Goal: Task Accomplishment & Management: Use online tool/utility

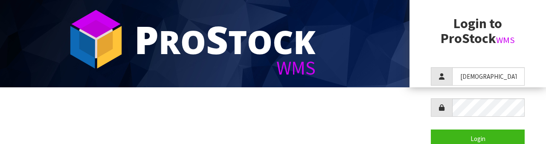
scroll to position [56, 0]
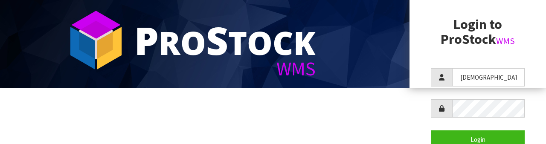
type input "[DEMOGRAPHIC_DATA]"
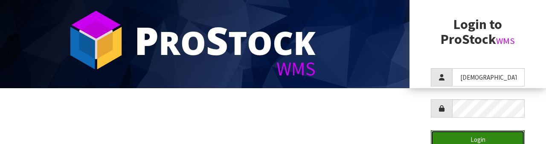
click at [472, 132] on button "Login" at bounding box center [478, 139] width 94 height 18
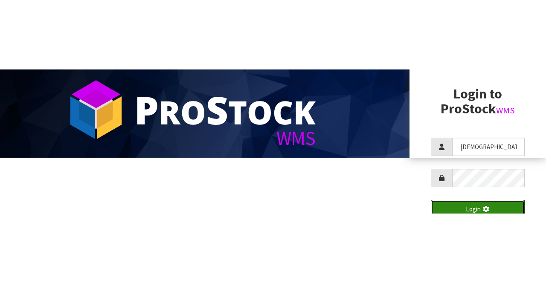
scroll to position [0, 0]
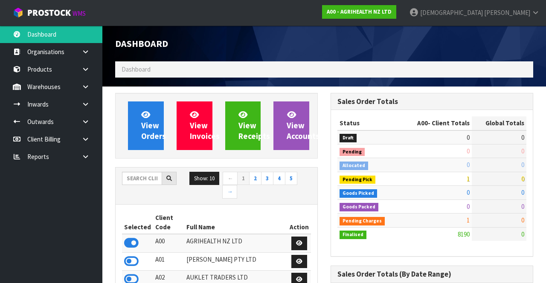
scroll to position [688, 215]
click at [391, 13] on strong "A00 - AGRIHEALTH NZ LTD" at bounding box center [359, 11] width 65 height 7
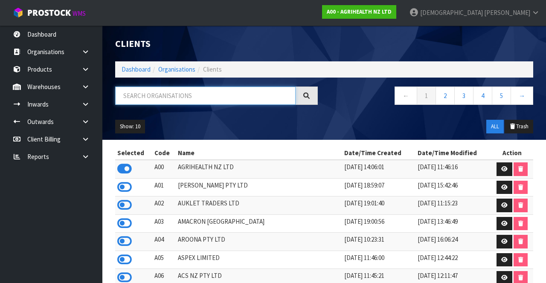
click at [208, 96] on input "text" at bounding box center [205, 96] width 180 height 18
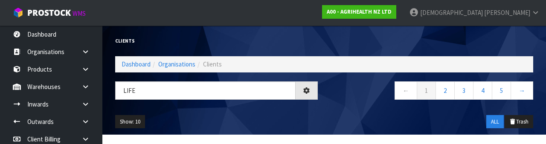
click at [239, 106] on div "LIfe ← 1 2 3 4 5 →" at bounding box center [324, 94] width 431 height 27
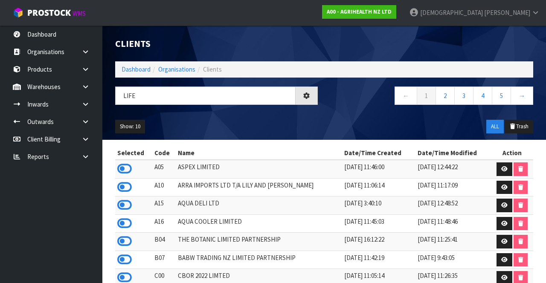
type input "LIFE"
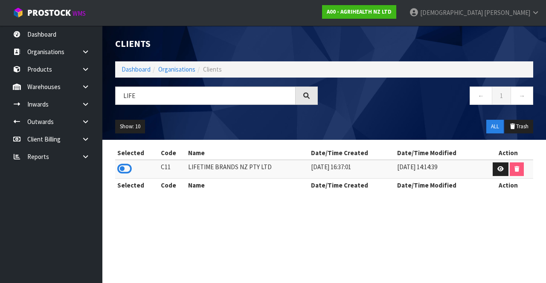
click at [125, 144] on icon at bounding box center [124, 168] width 14 height 13
click at [82, 89] on icon at bounding box center [85, 87] width 8 height 6
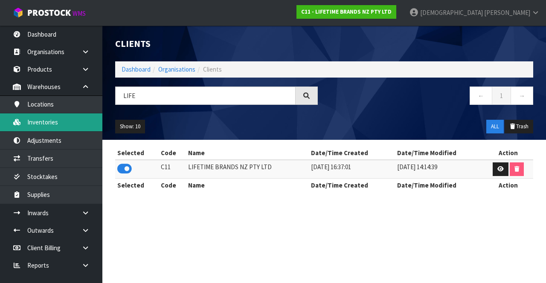
click at [48, 123] on link "Inventories" at bounding box center [51, 121] width 102 height 17
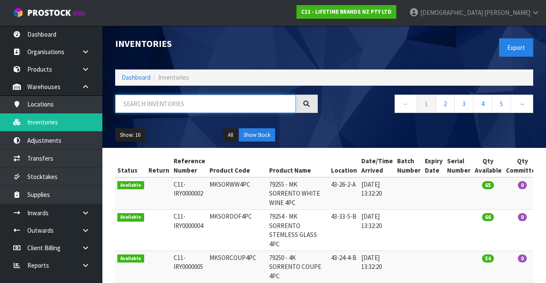
click at [206, 106] on input "text" at bounding box center [205, 104] width 180 height 18
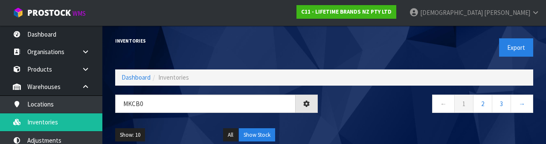
click at [383, 117] on div "← 1 2 3 →" at bounding box center [431, 108] width 215 height 27
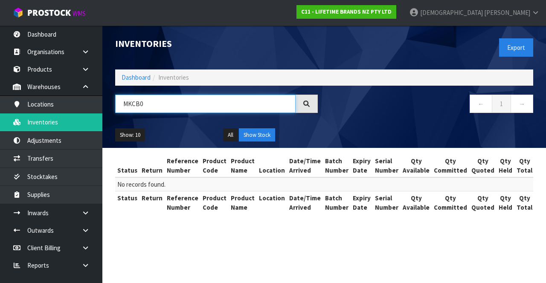
click at [230, 101] on input "MKCB0" at bounding box center [205, 104] width 180 height 18
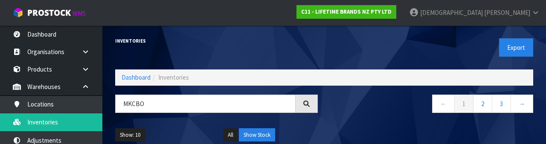
click at [383, 113] on nav "← 1 2 3 →" at bounding box center [431, 105] width 203 height 21
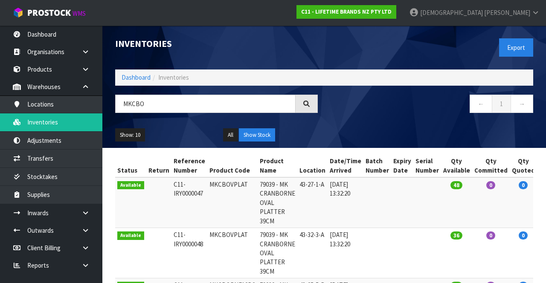
copy td "MKCBOVPLAT"
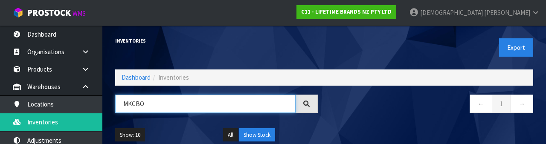
paste input "VPLAT"
type input "MKCBOVPLAT"
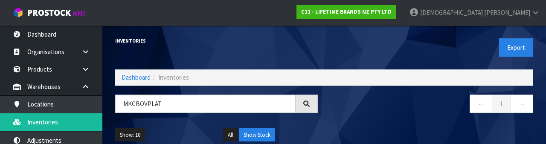
click at [372, 106] on nav "← 1 →" at bounding box center [431, 105] width 203 height 21
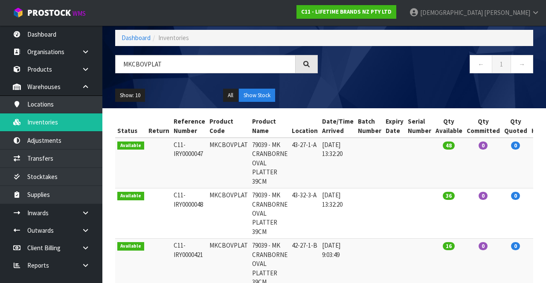
scroll to position [39, 0]
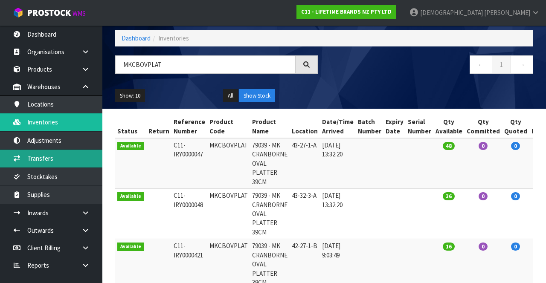
click at [55, 144] on link "Transfers" at bounding box center [51, 158] width 102 height 17
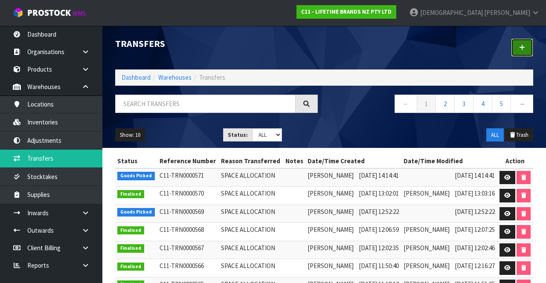
click at [521, 52] on link at bounding box center [522, 47] width 22 height 18
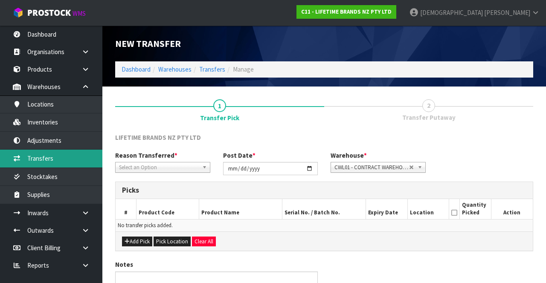
click at [46, 144] on link "Transfers" at bounding box center [51, 158] width 102 height 17
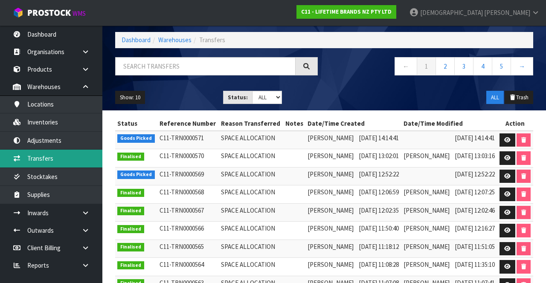
scroll to position [38, 0]
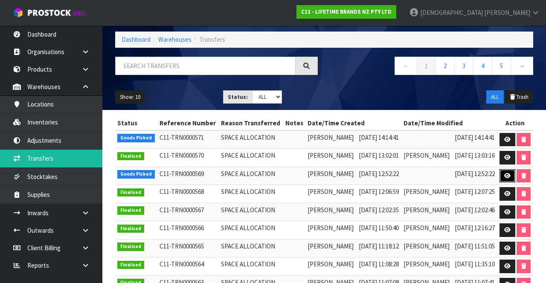
click at [507, 144] on icon at bounding box center [507, 176] width 6 height 6
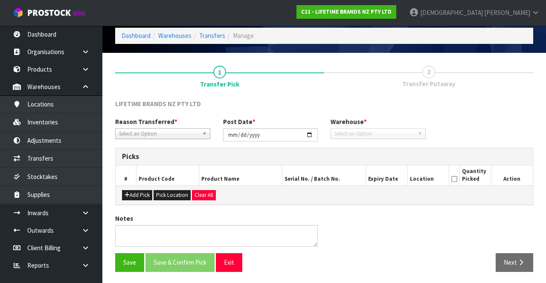
type input "[DATE]"
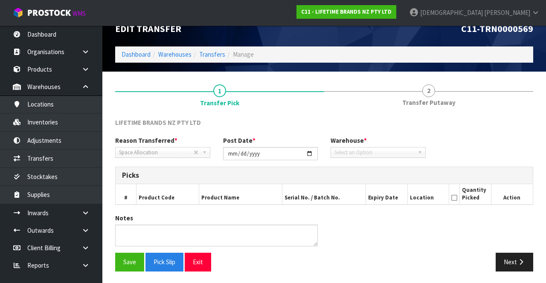
scroll to position [35, 0]
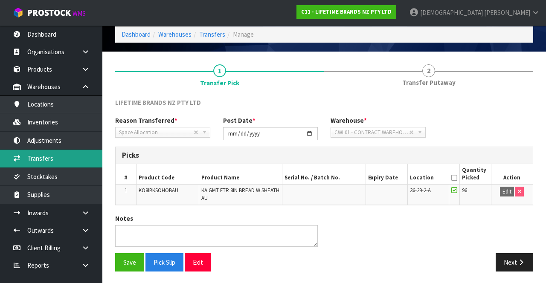
click at [57, 144] on link "Transfers" at bounding box center [51, 158] width 102 height 17
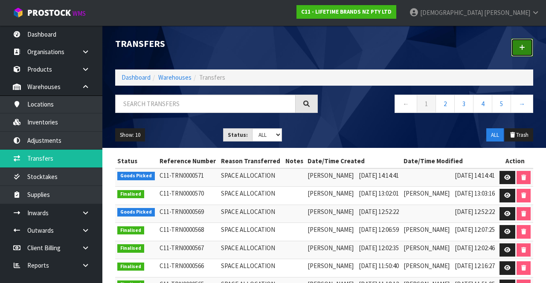
click at [521, 43] on link at bounding box center [522, 47] width 22 height 18
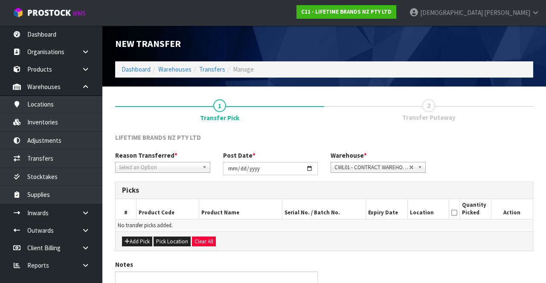
click at [181, 144] on span "Select an Option" at bounding box center [159, 167] width 80 height 10
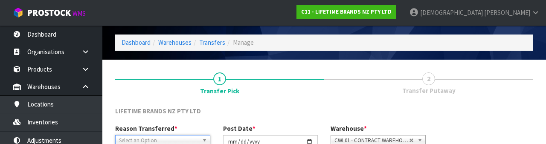
scroll to position [102, 0]
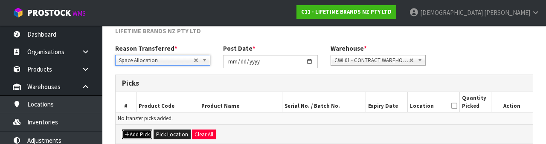
click at [139, 133] on button "Add Pick" at bounding box center [137, 135] width 30 height 10
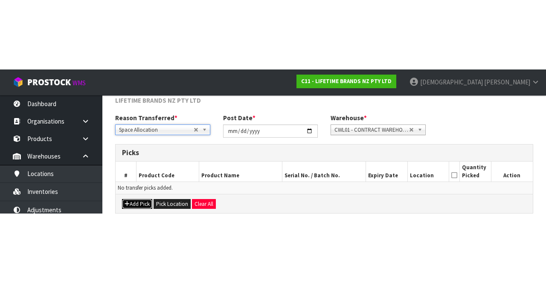
scroll to position [49, 0]
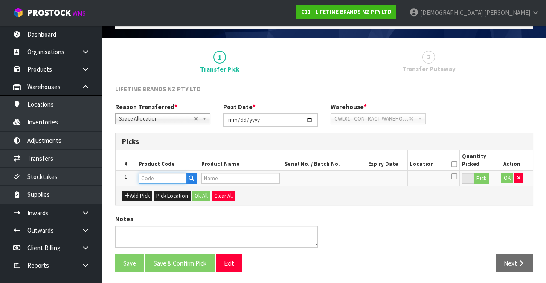
paste input "MKCBOVPLAT"
type input "MKCBOVPLAT"
type input "79039 - MK CRANBORNE OVAL PLATTER 39CM"
type input "MKCBOVPLAT"
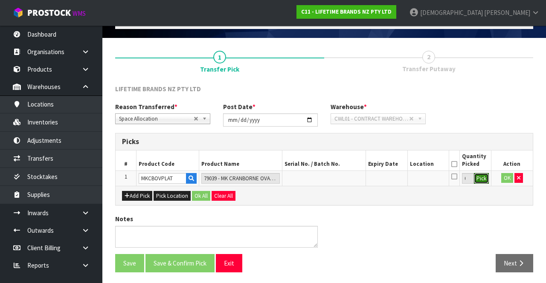
click at [482, 144] on button "Pick" at bounding box center [481, 178] width 15 height 11
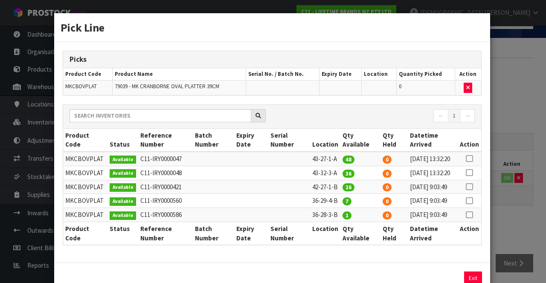
click at [470, 144] on icon at bounding box center [469, 215] width 7 height 0
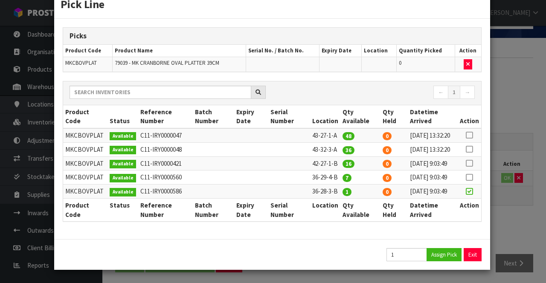
scroll to position [32, 0]
click at [322, 142] on td "43-32-3-A" at bounding box center [325, 149] width 30 height 14
copy td "42-27-1-B"
click at [438, 144] on button "Assign Pick" at bounding box center [443, 254] width 35 height 13
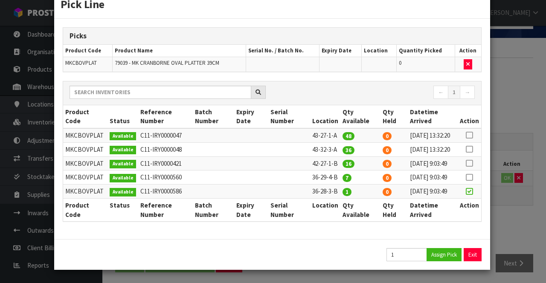
type input "1"
click at [507, 144] on div "Pick Line Picks Product Code Product Name Serial No. / Batch No. Expiry Date Lo…" at bounding box center [273, 141] width 546 height 283
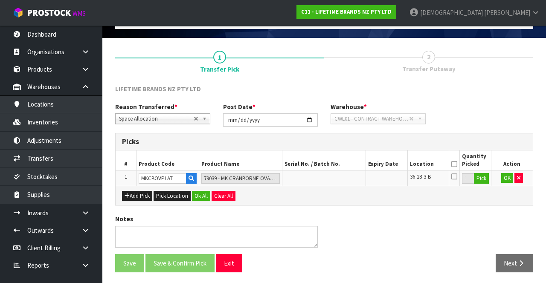
click at [462, 144] on th "Quantity Picked" at bounding box center [475, 161] width 31 height 20
click at [452, 144] on icon at bounding box center [454, 164] width 6 height 0
click at [506, 144] on button "OK" at bounding box center [507, 178] width 12 height 10
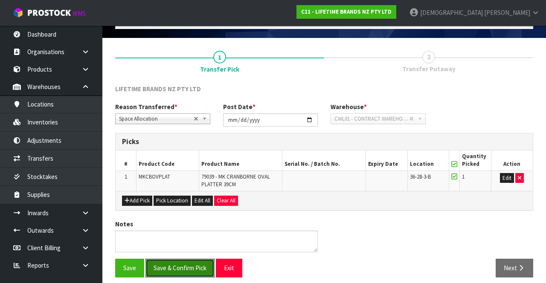
click at [181, 144] on button "Save & Confirm Pick" at bounding box center [179, 268] width 69 height 18
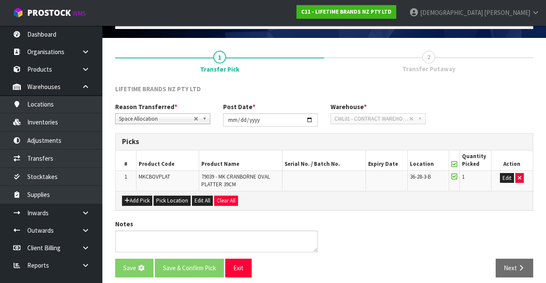
scroll to position [0, 0]
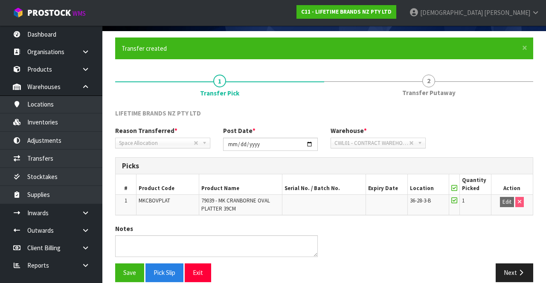
scroll to position [66, 0]
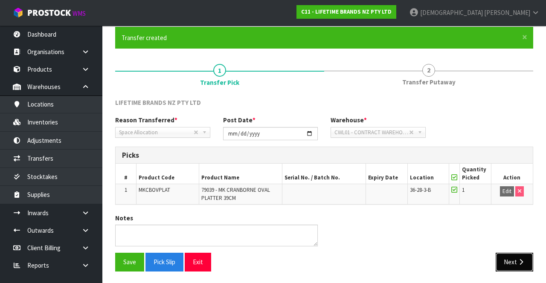
click at [513, 144] on button "Next" at bounding box center [514, 262] width 38 height 18
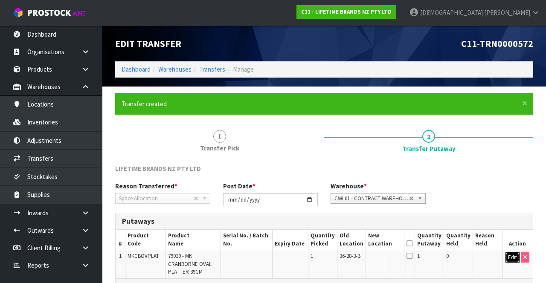
click at [510, 144] on button "Edit" at bounding box center [512, 257] width 14 height 10
paste input "42-27-1-B"
type input "42-27-1-B"
click at [508, 144] on button "OK" at bounding box center [513, 257] width 12 height 10
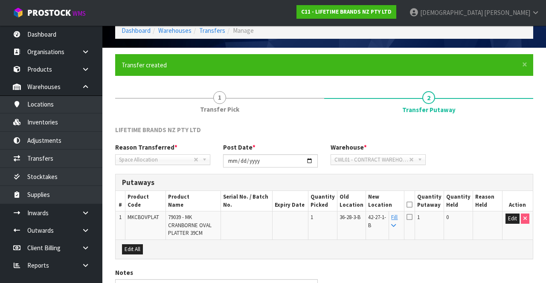
scroll to position [44, 0]
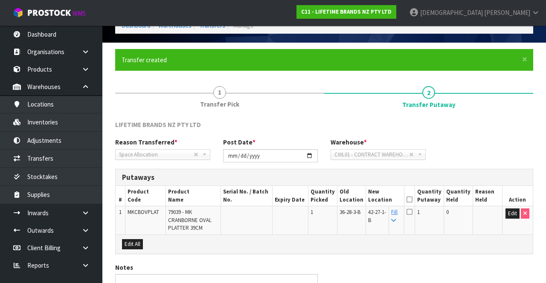
click at [412, 144] on icon at bounding box center [409, 200] width 6 height 0
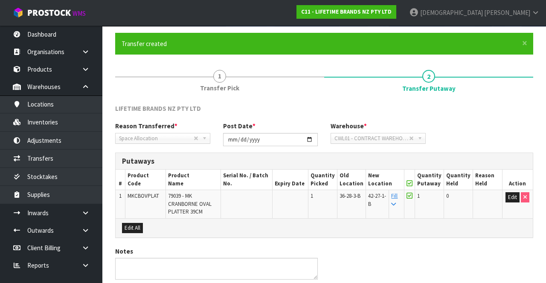
scroll to position [93, 0]
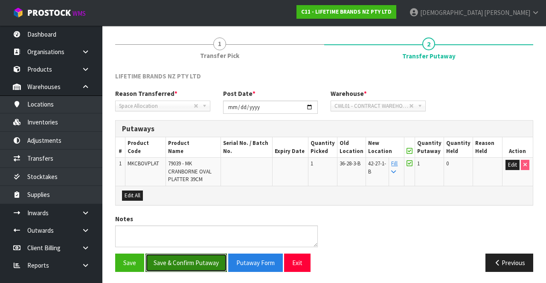
click at [193, 144] on button "Save & Confirm Putaway" at bounding box center [185, 263] width 81 height 18
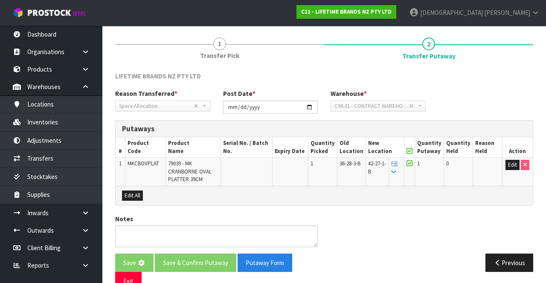
scroll to position [0, 0]
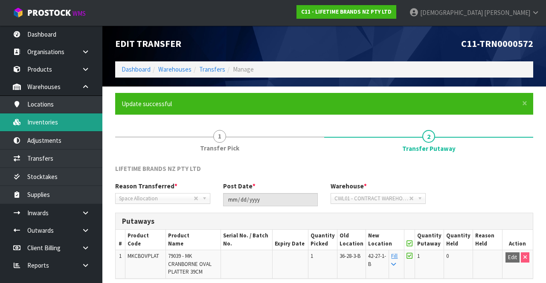
click at [51, 130] on link "Inventories" at bounding box center [51, 121] width 102 height 17
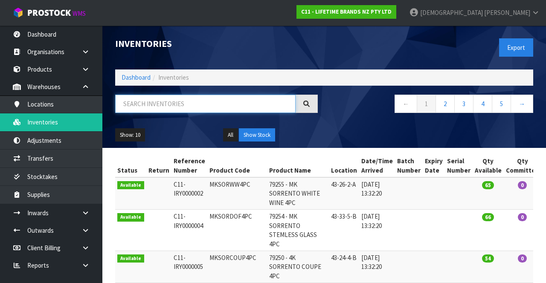
paste input "42-27-1-B"
type input "42-27-1-B"
click at [361, 111] on nav "← 1 2 3 4 5 →" at bounding box center [431, 105] width 203 height 21
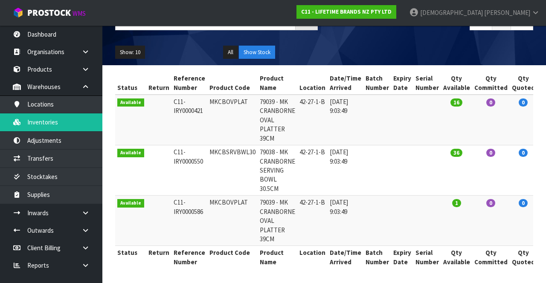
scroll to position [81, 0]
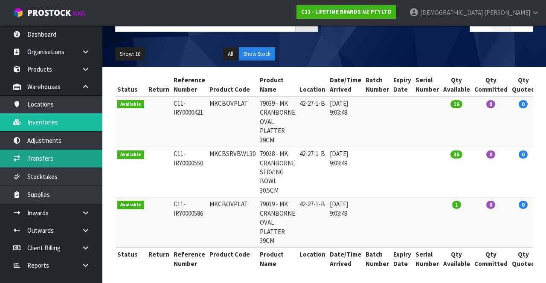
click at [55, 144] on link "Transfers" at bounding box center [51, 158] width 102 height 17
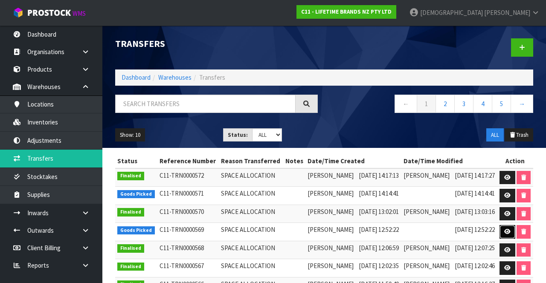
click at [504, 144] on link at bounding box center [507, 232] width 16 height 14
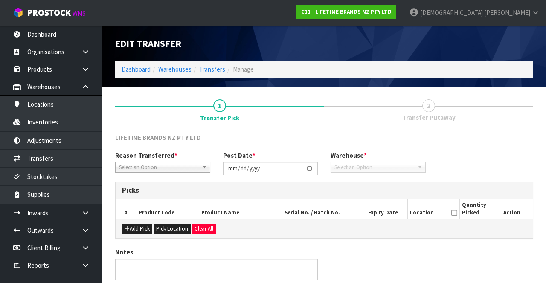
type input "[DATE]"
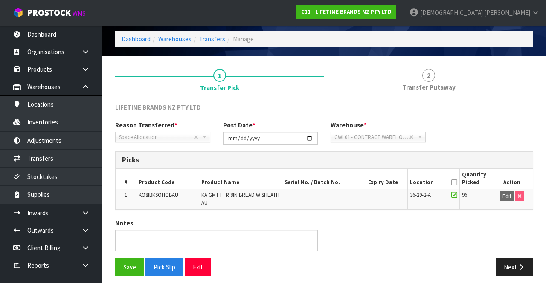
scroll to position [29, 0]
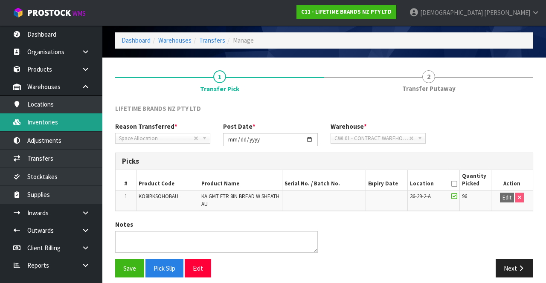
click at [49, 126] on link "Inventories" at bounding box center [51, 121] width 102 height 17
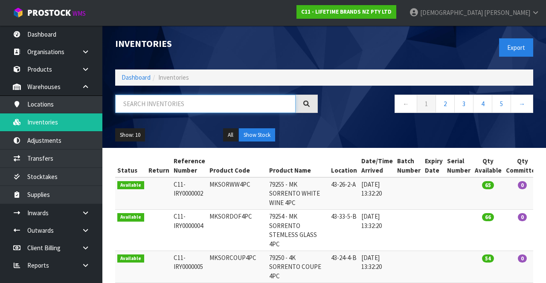
paste input "KO8IBKSOHOBAU"
type input "KO8IBKSOHOBAU"
click at [373, 111] on nav "← 1 2 3 4 5 →" at bounding box center [431, 105] width 203 height 21
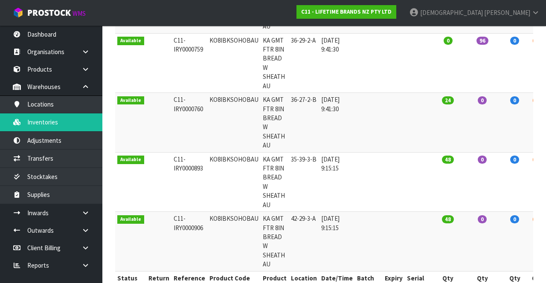
scroll to position [205, 0]
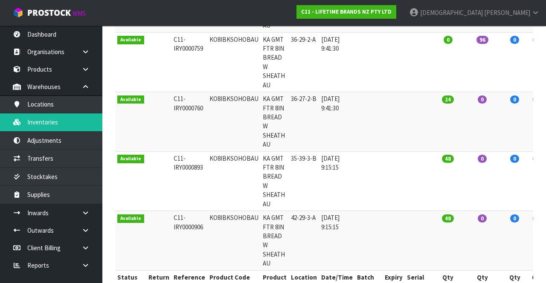
click at [237, 144] on td "KO8IBKSOHOBAU" at bounding box center [233, 181] width 53 height 60
copy td "KO8IBKSOHOBAU"
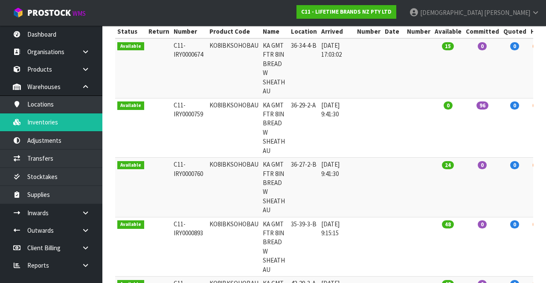
scroll to position [137, 0]
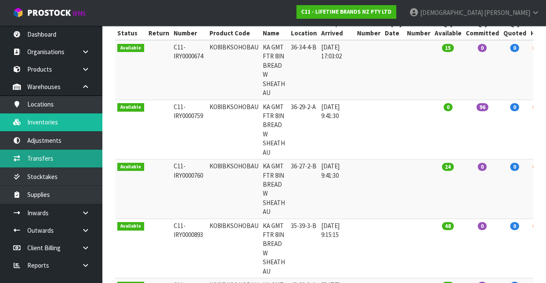
click at [57, 144] on link "Transfers" at bounding box center [51, 158] width 102 height 17
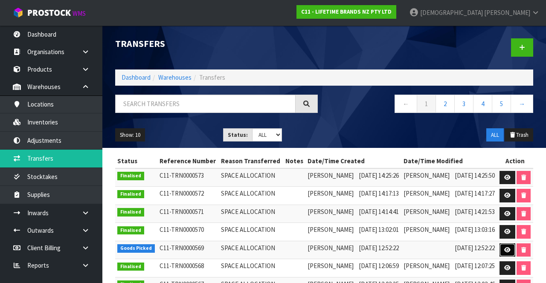
click at [509, 144] on icon at bounding box center [507, 250] width 6 height 6
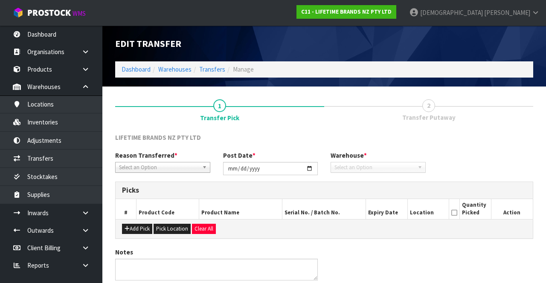
type input "[DATE]"
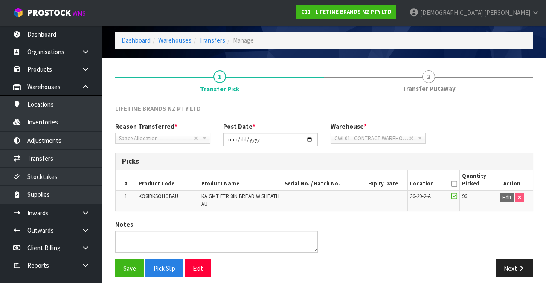
scroll to position [35, 0]
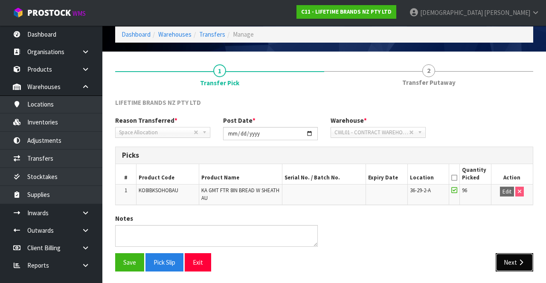
click at [512, 144] on button "Next" at bounding box center [514, 262] width 38 height 18
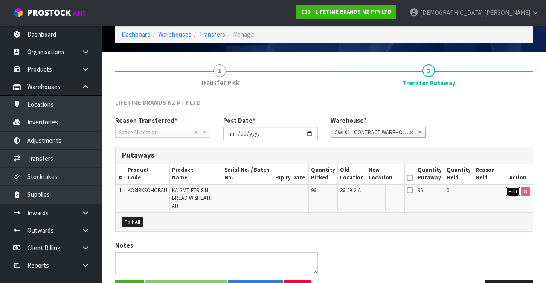
click at [512, 144] on button "Edit" at bounding box center [513, 192] width 14 height 10
click at [382, 144] on input "text" at bounding box center [380, 192] width 23 height 11
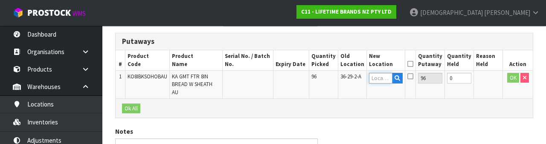
scroll to position [149, 0]
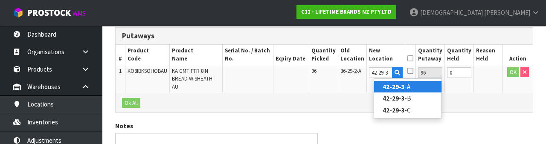
click at [405, 88] on link "42-29-3 -A" at bounding box center [407, 87] width 67 height 12
type input "42-29-3-A"
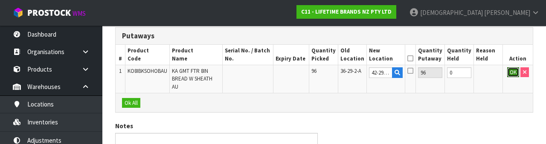
click at [510, 72] on button "OK" at bounding box center [513, 72] width 12 height 10
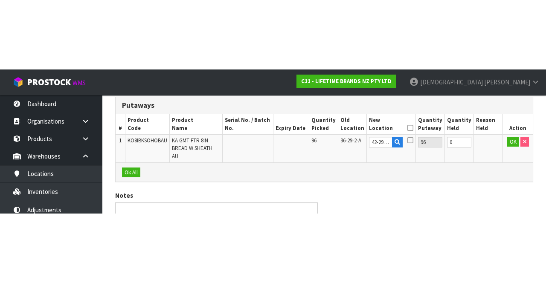
scroll to position [54, 0]
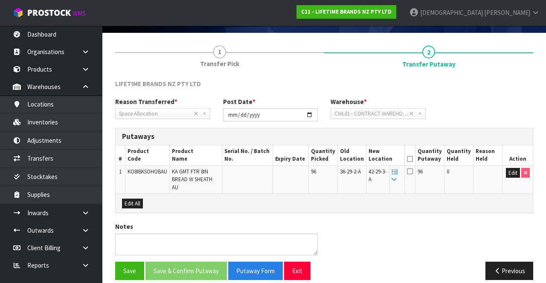
click at [424, 144] on th "Quantity Putaway" at bounding box center [429, 155] width 29 height 20
click at [413, 144] on icon at bounding box center [410, 159] width 6 height 0
click at [187, 144] on button "Save & Confirm Putaway" at bounding box center [185, 271] width 81 height 18
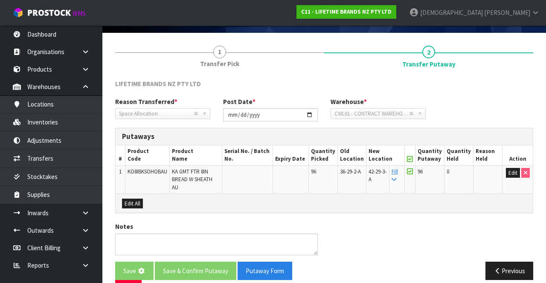
scroll to position [0, 0]
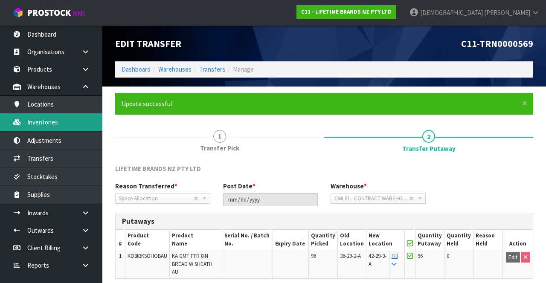
click at [55, 125] on link "Inventories" at bounding box center [51, 121] width 102 height 17
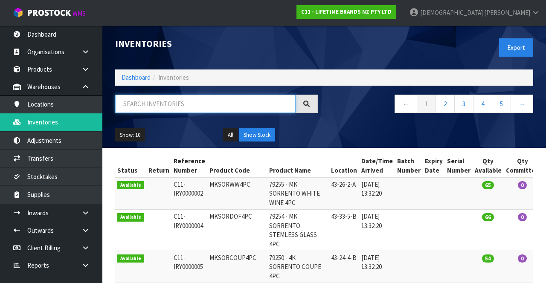
paste input "KO8IBKSOHOBAU"
click at [358, 116] on div "← 1 2 3 4 5 →" at bounding box center [431, 108] width 215 height 27
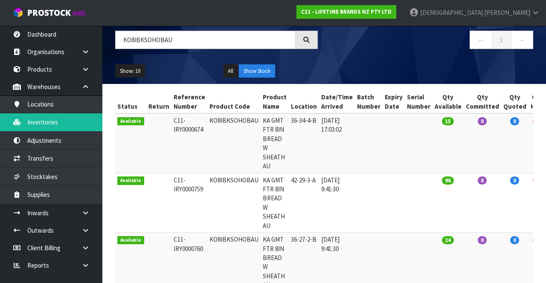
scroll to position [66, 0]
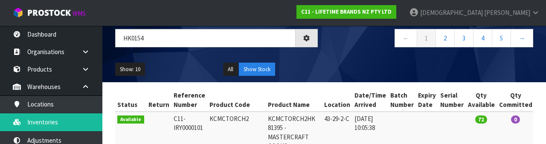
click at [328, 64] on div "Show: 10 5 10 25 50 All Show Stock" at bounding box center [324, 69] width 431 height 26
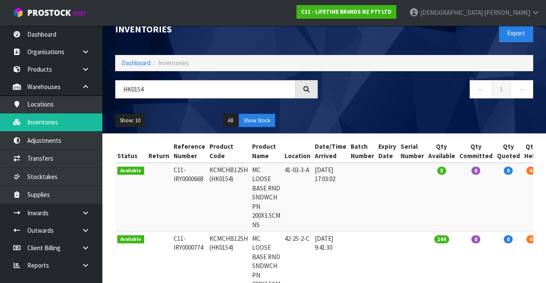
scroll to position [14, 0]
click at [173, 87] on input "HK0154" at bounding box center [205, 89] width 180 height 18
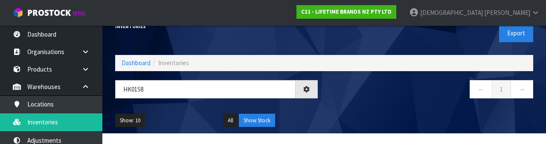
click at [393, 101] on nav "← 1 →" at bounding box center [431, 90] width 203 height 21
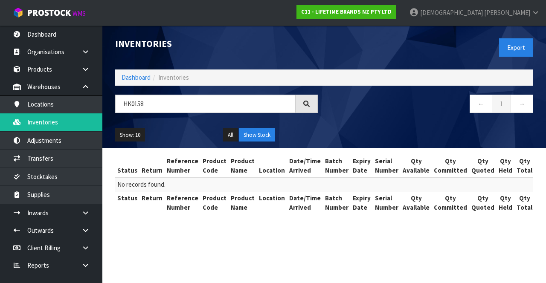
scroll to position [0, 0]
click at [171, 101] on input "HK0158" at bounding box center [205, 104] width 180 height 18
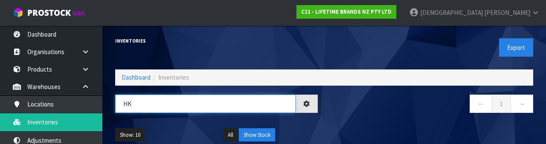
type input "H"
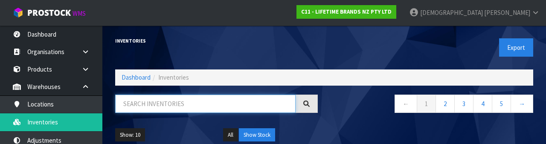
type input "2"
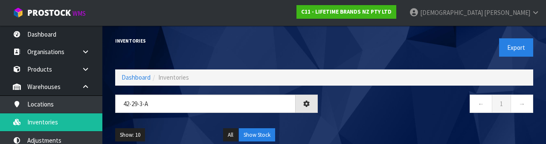
click at [372, 106] on nav "← 1 →" at bounding box center [431, 105] width 203 height 21
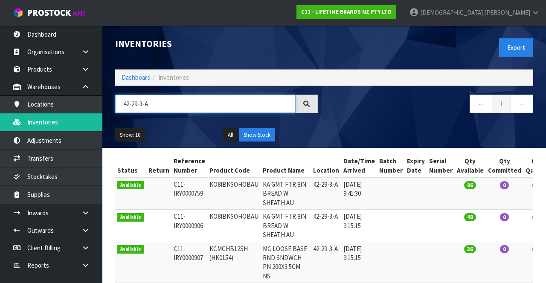
click at [192, 101] on input "42-29-3-A" at bounding box center [205, 104] width 180 height 18
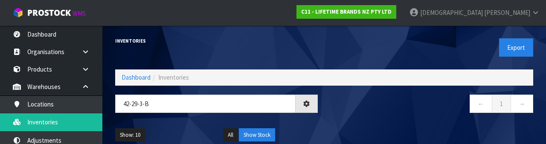
click at [376, 119] on div "← 1 →" at bounding box center [431, 108] width 215 height 27
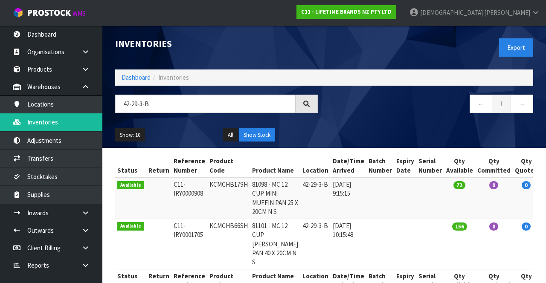
scroll to position [41, 0]
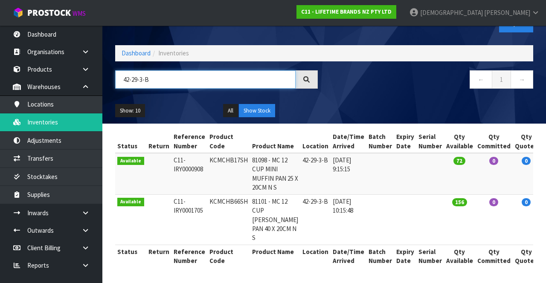
click at [192, 70] on input "42-29-3-B" at bounding box center [205, 79] width 180 height 18
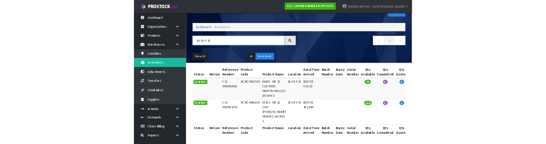
scroll to position [42, 0]
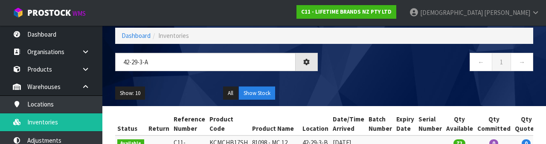
click at [353, 70] on nav "← 1 →" at bounding box center [431, 63] width 203 height 21
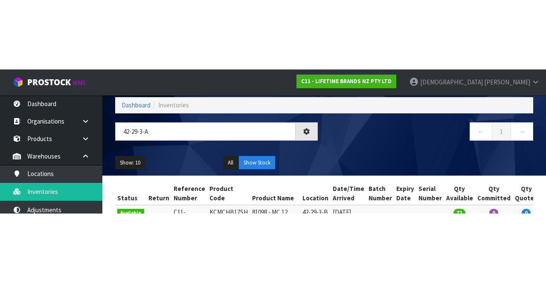
scroll to position [41, 0]
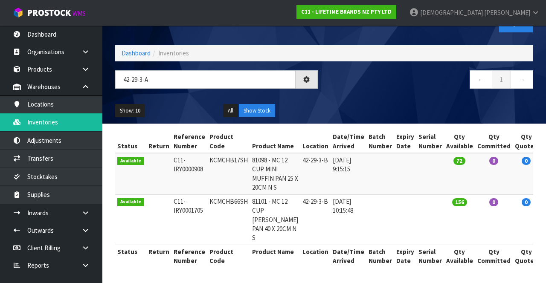
type input "42-29-3-A"
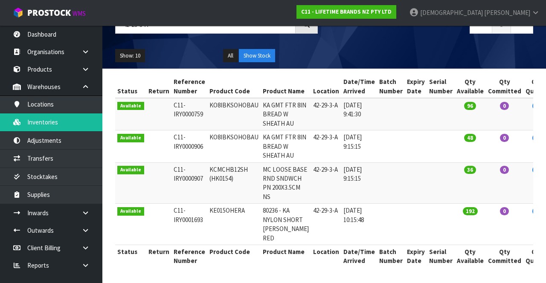
scroll to position [0, 0]
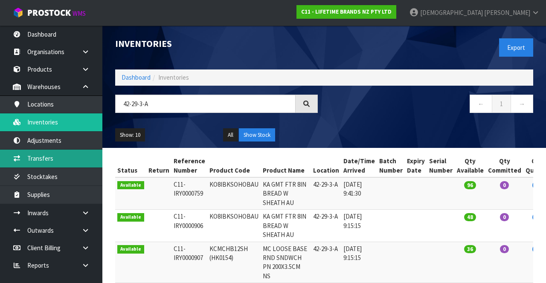
click at [52, 144] on link "Transfers" at bounding box center [51, 158] width 102 height 17
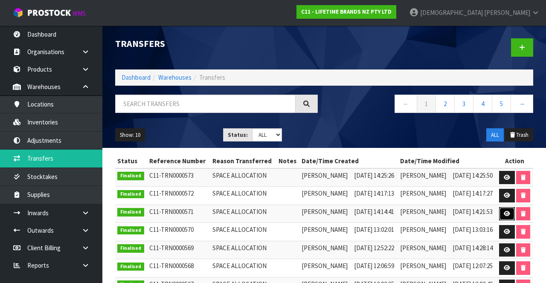
click at [504, 144] on link at bounding box center [507, 214] width 16 height 14
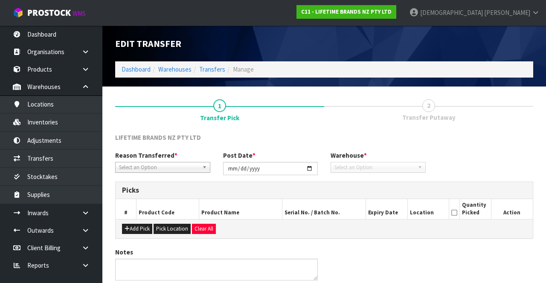
type input "[DATE]"
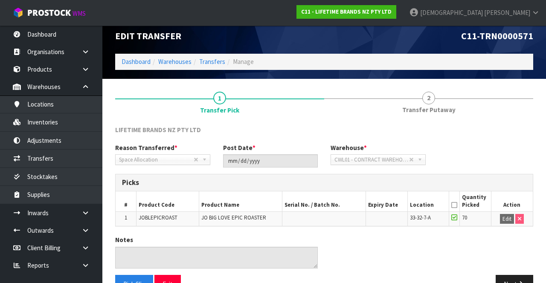
scroll to position [29, 0]
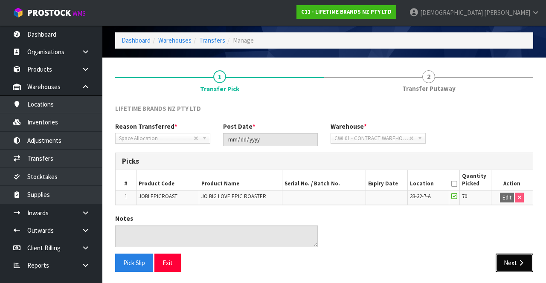
click at [508, 144] on button "Next" at bounding box center [514, 263] width 38 height 18
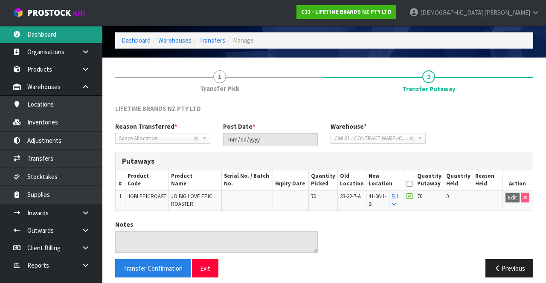
click at [54, 41] on link "Dashboard" at bounding box center [51, 34] width 102 height 17
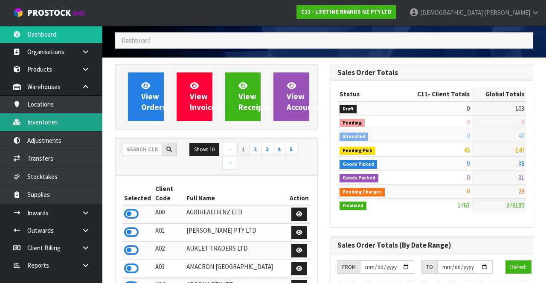
click at [59, 117] on link "Inventories" at bounding box center [51, 121] width 102 height 17
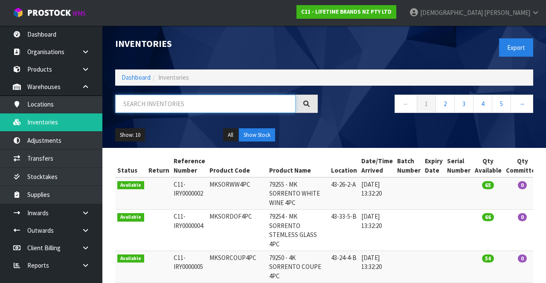
click at [205, 106] on input "text" at bounding box center [205, 104] width 180 height 18
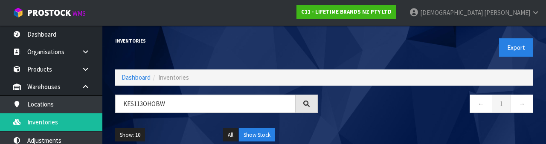
click at [362, 122] on div "Show: 10 5 10 25 50 All Show Stock" at bounding box center [324, 135] width 431 height 26
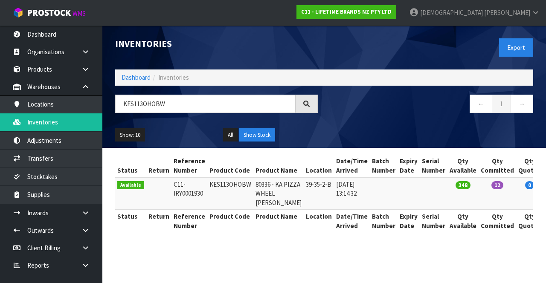
copy td "KES113OHOBW"
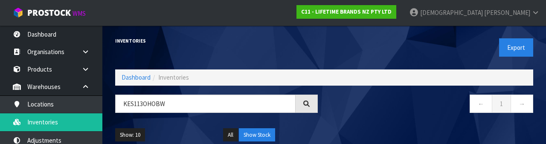
click at [389, 109] on nav "← 1 →" at bounding box center [431, 105] width 203 height 21
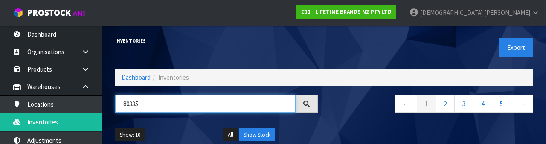
type input "80335"
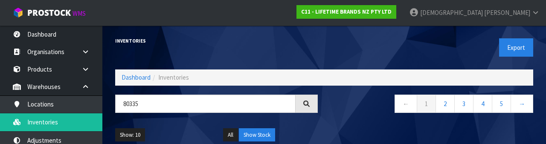
click at [360, 114] on nav "← 1 2 3 4 5 →" at bounding box center [431, 105] width 203 height 21
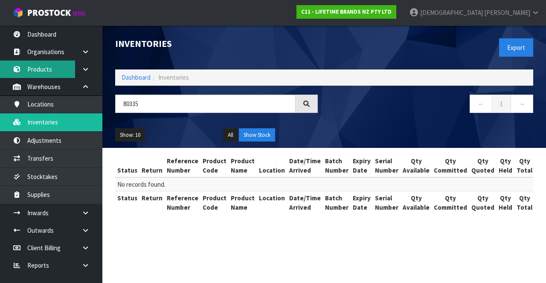
click at [49, 73] on link "Products" at bounding box center [51, 69] width 102 height 17
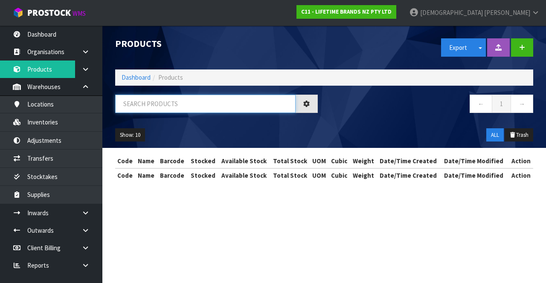
click at [151, 99] on input "text" at bounding box center [205, 104] width 180 height 18
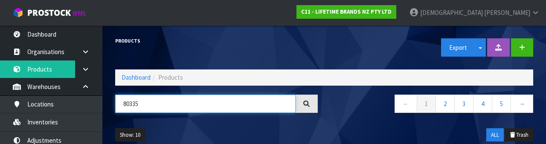
type input "80335"
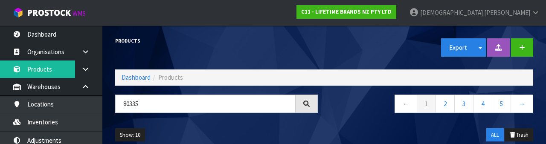
click at [357, 117] on div "← 1 2 3 4 5 →" at bounding box center [431, 108] width 215 height 27
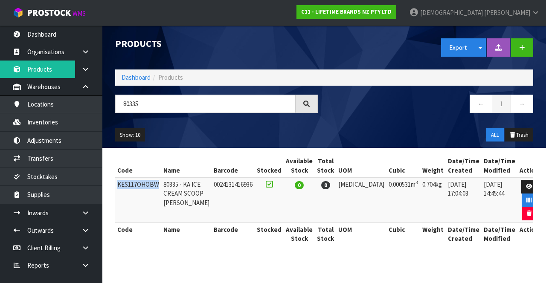
copy td "KES117OHOBW"
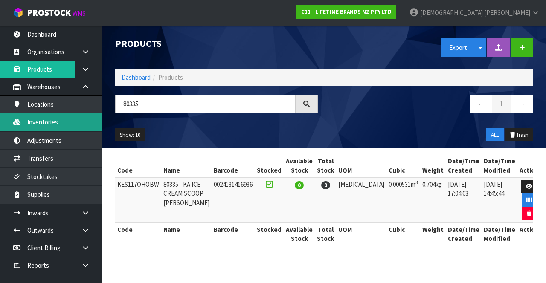
click at [56, 125] on link "Inventories" at bounding box center [51, 121] width 102 height 17
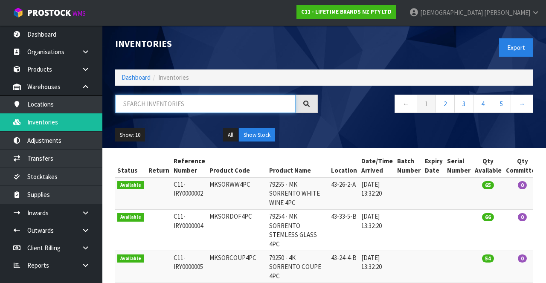
click at [140, 106] on input "text" at bounding box center [205, 104] width 180 height 18
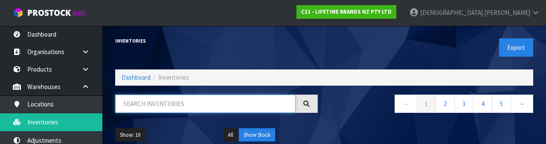
paste input "KES117OHOBW"
type input "KES117OHOBW"
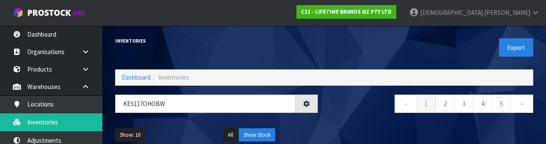
click at [341, 121] on div "← 1 2 3 4 5 →" at bounding box center [431, 108] width 215 height 27
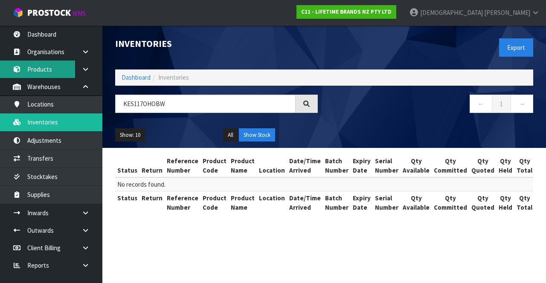
click at [50, 77] on link "Products" at bounding box center [51, 69] width 102 height 17
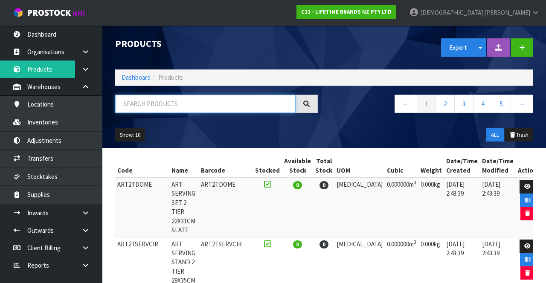
paste input "KES117OHOBW"
type input "KES117OHOBW"
click at [329, 116] on div "← 1 2 3 4 5 →" at bounding box center [431, 108] width 215 height 27
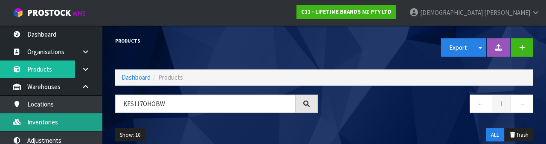
click at [52, 123] on link "Inventories" at bounding box center [51, 121] width 102 height 17
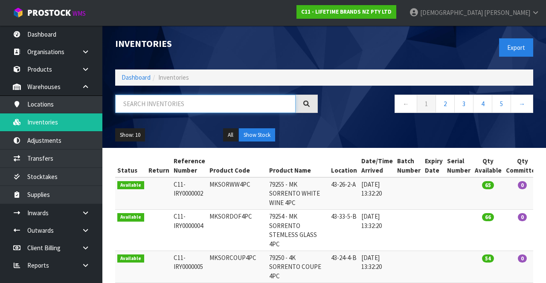
click at [161, 107] on input "text" at bounding box center [205, 104] width 180 height 18
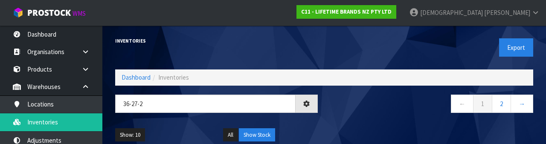
click at [383, 111] on nav "← 1 2 →" at bounding box center [431, 105] width 203 height 21
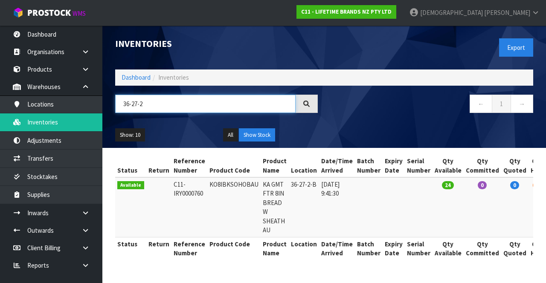
click at [173, 101] on input "36-27-2" at bounding box center [205, 104] width 180 height 18
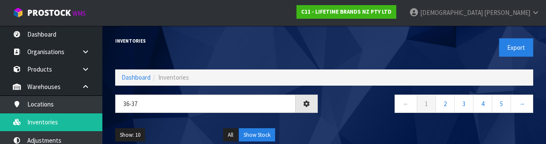
click at [371, 113] on nav "← 1 2 3 4 5 →" at bounding box center [431, 105] width 203 height 21
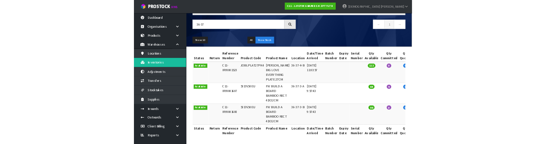
scroll to position [64, 0]
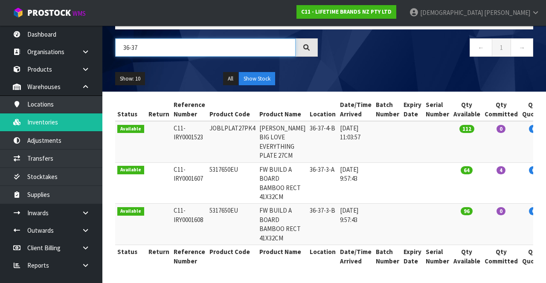
click at [180, 39] on input "36-37" at bounding box center [205, 47] width 180 height 18
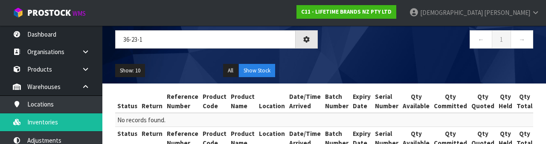
click at [361, 52] on div "← 1 →" at bounding box center [431, 43] width 215 height 27
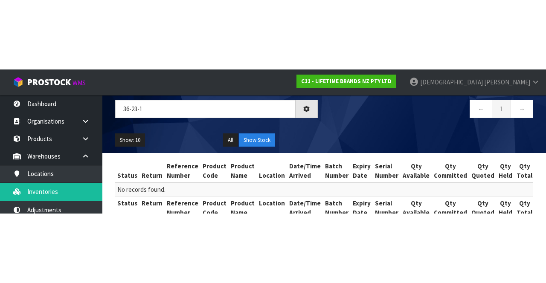
scroll to position [0, 0]
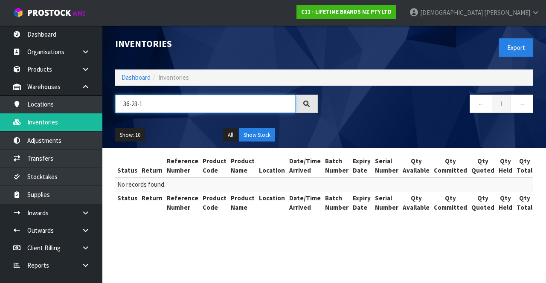
click at [187, 101] on input "36-23-1" at bounding box center [205, 104] width 180 height 18
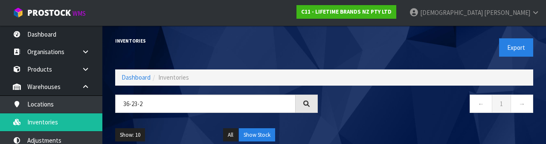
click at [336, 45] on div "Export" at bounding box center [431, 48] width 215 height 44
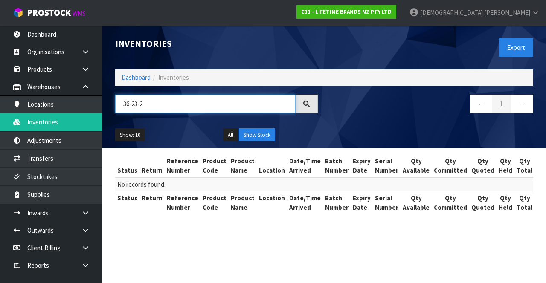
click at [190, 103] on input "36-23-2" at bounding box center [205, 104] width 180 height 18
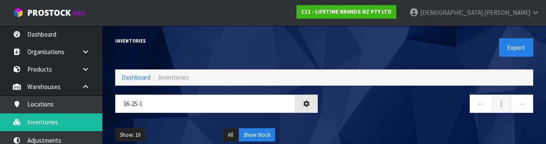
click at [379, 104] on nav "← 1 →" at bounding box center [431, 105] width 203 height 21
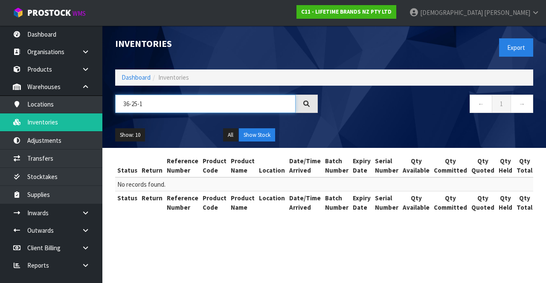
click at [211, 100] on input "36-25-1" at bounding box center [205, 104] width 180 height 18
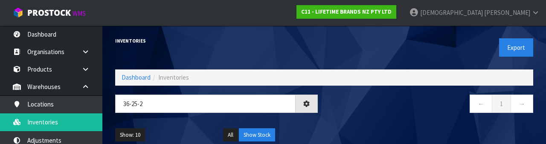
click at [374, 101] on nav "← 1 →" at bounding box center [431, 105] width 203 height 21
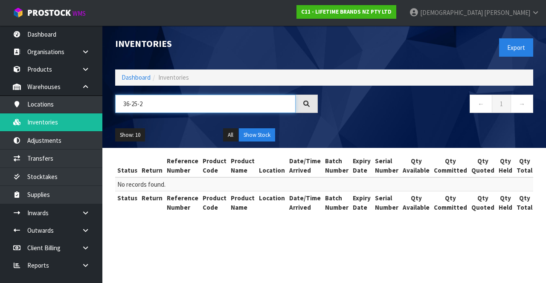
click at [191, 101] on input "36-25-2" at bounding box center [205, 104] width 180 height 18
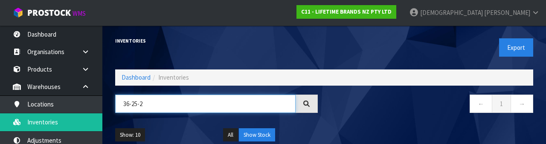
click at [200, 101] on input "36-25-2" at bounding box center [205, 104] width 180 height 18
click at [188, 96] on input "36-25-2" at bounding box center [205, 104] width 180 height 18
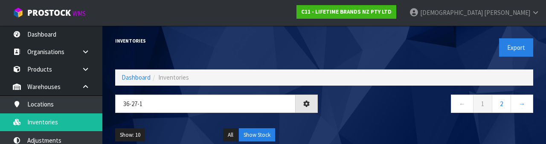
click at [351, 109] on nav "← 1 2 →" at bounding box center [431, 105] width 203 height 21
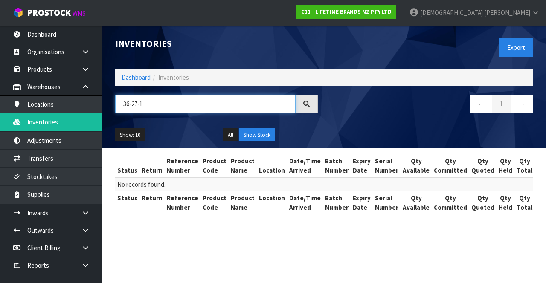
click at [197, 100] on input "36-27-1" at bounding box center [205, 104] width 180 height 18
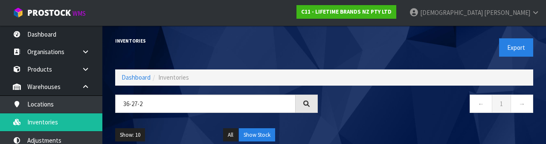
click at [391, 103] on nav "← 1 →" at bounding box center [431, 105] width 203 height 21
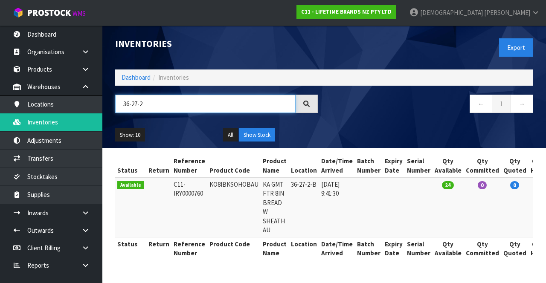
click at [201, 101] on input "36-27-2" at bounding box center [205, 104] width 180 height 18
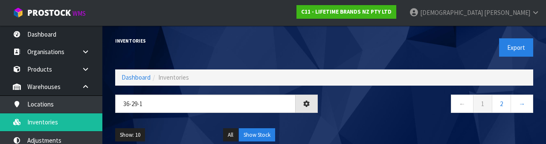
click at [394, 101] on nav "← 1 2 →" at bounding box center [431, 105] width 203 height 21
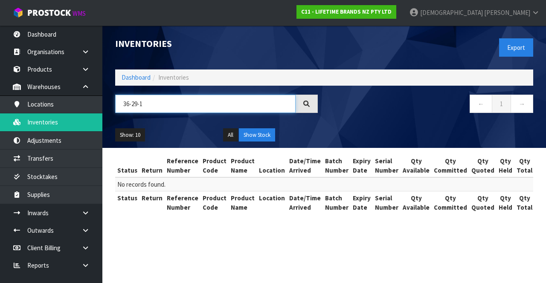
click at [205, 101] on input "36-29-1" at bounding box center [205, 104] width 180 height 18
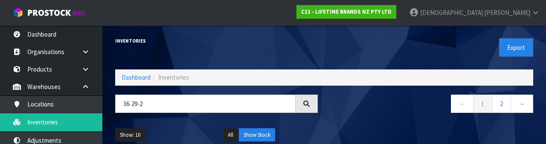
click at [384, 104] on nav "← 1 2 →" at bounding box center [431, 105] width 203 height 21
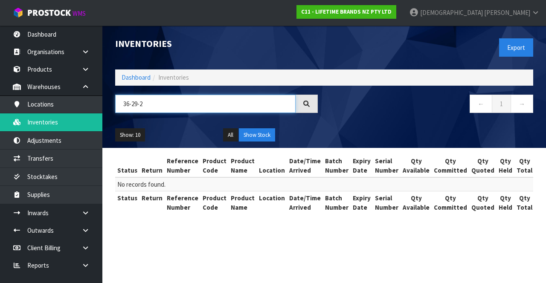
click at [193, 103] on input "36-29-2" at bounding box center [205, 104] width 180 height 18
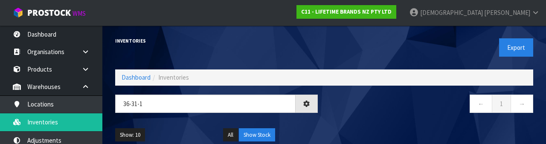
click at [372, 106] on nav "← 1 →" at bounding box center [431, 105] width 203 height 21
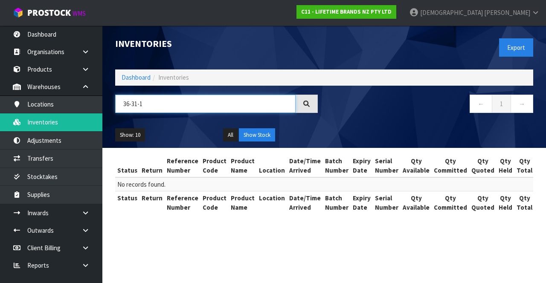
click at [218, 99] on input "36-31-1" at bounding box center [205, 104] width 180 height 18
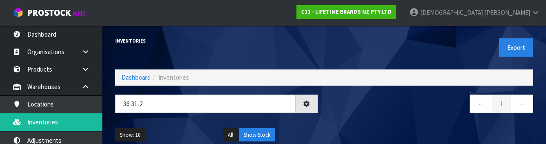
click at [354, 107] on nav "← 1 →" at bounding box center [431, 105] width 203 height 21
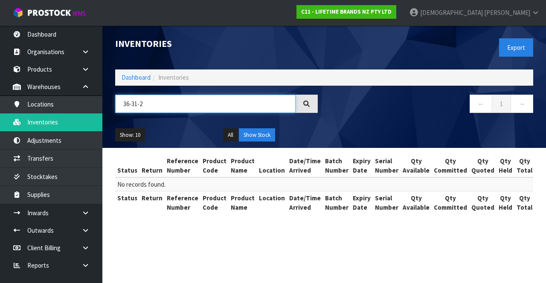
click at [206, 106] on input "36-31-2" at bounding box center [205, 104] width 180 height 18
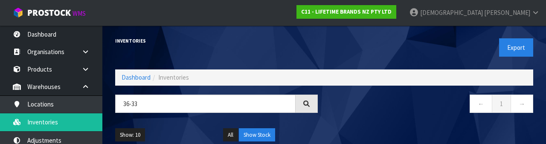
click at [370, 113] on nav "← 1 →" at bounding box center [431, 105] width 203 height 21
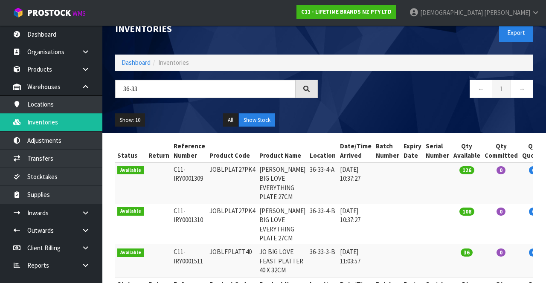
scroll to position [16, 0]
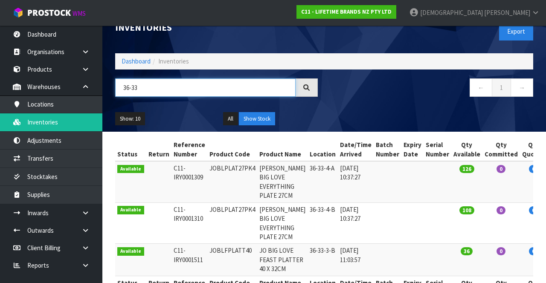
click at [203, 86] on input "36-33" at bounding box center [205, 87] width 180 height 18
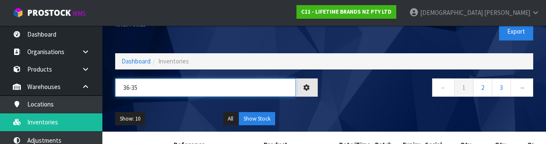
type input "36-35"
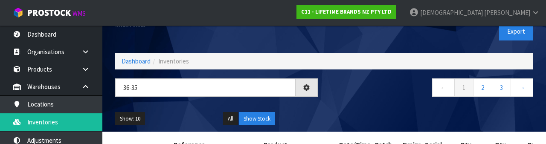
click at [371, 100] on div "← 1 2 3 →" at bounding box center [431, 91] width 215 height 27
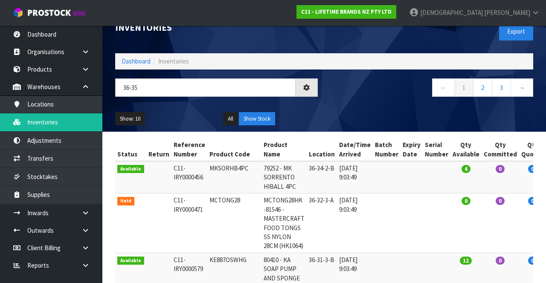
scroll to position [0, 0]
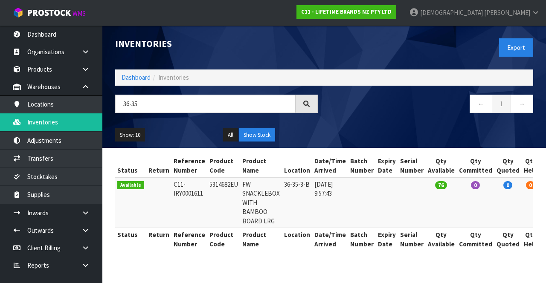
click at [529, 17] on link "Krishna Shah" at bounding box center [473, 13] width 143 height 26
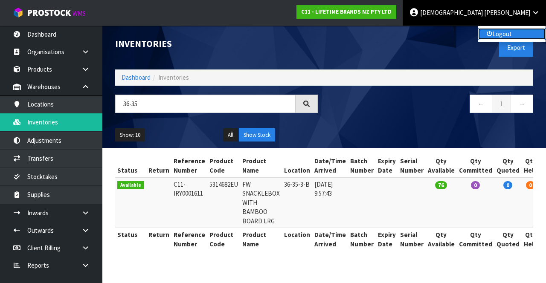
click at [510, 38] on link "Logout" at bounding box center [511, 34] width 67 height 12
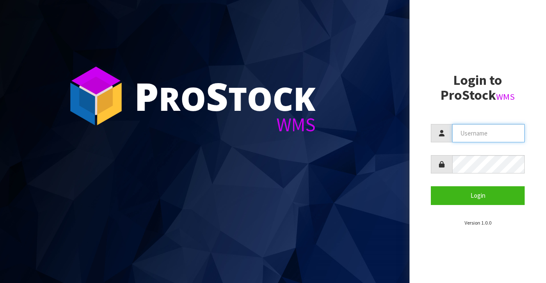
click at [501, 130] on input "text" at bounding box center [488, 133] width 72 height 18
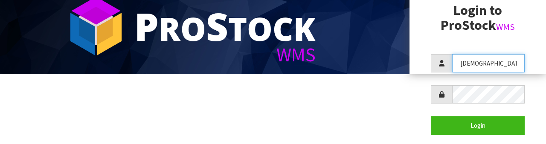
scroll to position [70, 0]
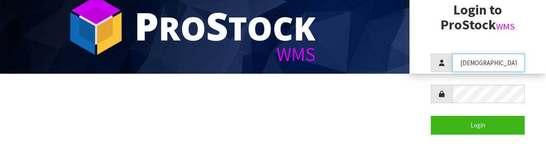
type input "[DEMOGRAPHIC_DATA]"
click at [361, 74] on html "P ro S tock WMS Login to ProStock WMS [DEMOGRAPHIC_DATA] Login Version 1.0.0" at bounding box center [273, 2] width 546 height 144
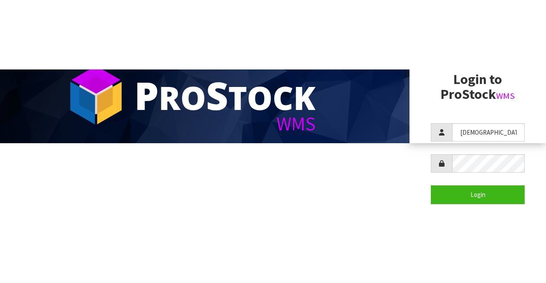
scroll to position [0, 0]
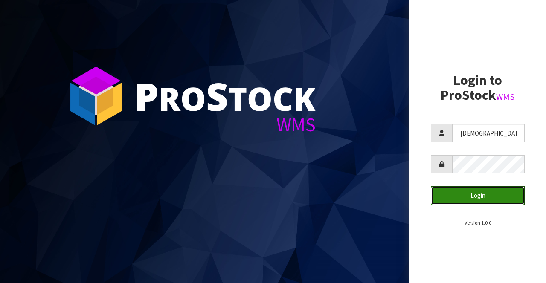
click at [481, 200] on button "Login" at bounding box center [478, 195] width 94 height 18
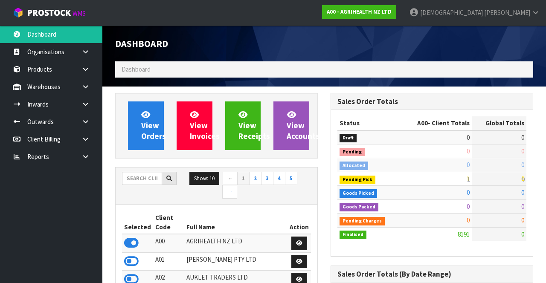
scroll to position [688, 215]
click at [391, 14] on strong "A00 - AGRIHEALTH NZ LTD" at bounding box center [359, 11] width 65 height 7
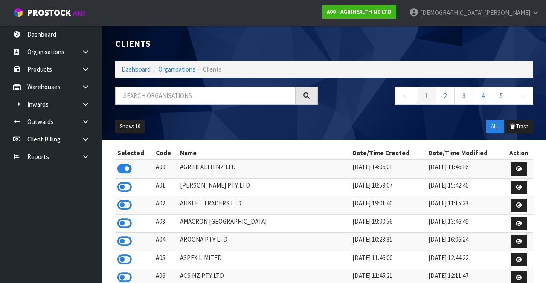
click at [278, 71] on ol "Dashboard Organisations Clients" at bounding box center [324, 69] width 418 height 16
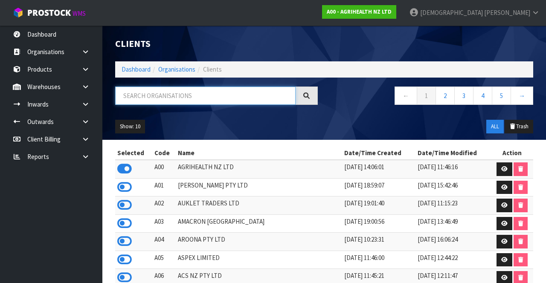
click at [252, 94] on input "text" at bounding box center [205, 96] width 180 height 18
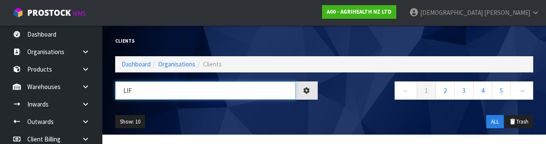
click at [265, 99] on input "Lif" at bounding box center [205, 90] width 180 height 18
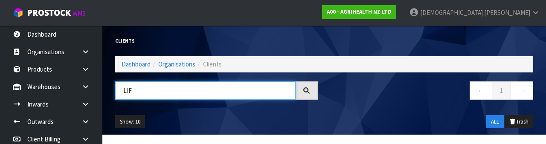
type input "LIF"
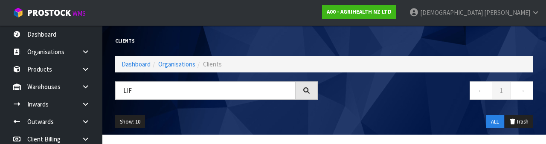
click at [292, 110] on div "Show: 10 5 10 25 50 ALL Trash" at bounding box center [324, 122] width 431 height 26
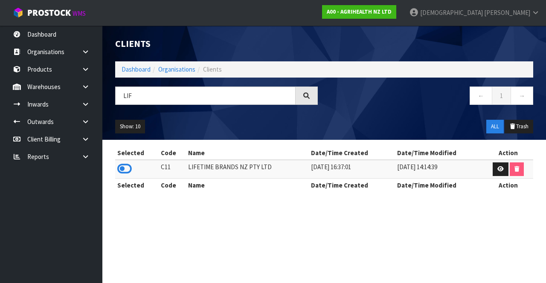
click at [123, 167] on icon at bounding box center [124, 168] width 14 height 13
click at [80, 87] on link at bounding box center [88, 86] width 27 height 17
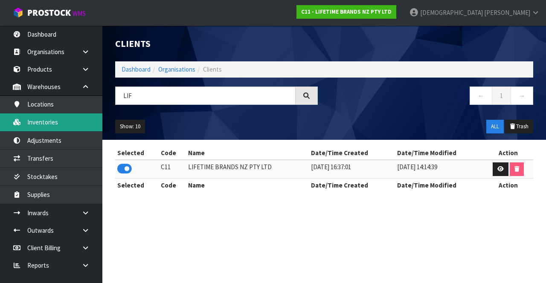
click at [61, 121] on link "Inventories" at bounding box center [51, 121] width 102 height 17
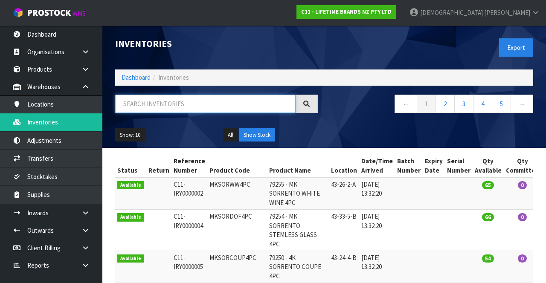
click at [189, 101] on input "text" at bounding box center [205, 104] width 180 height 18
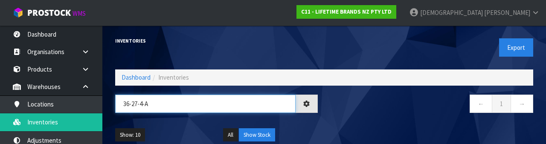
type input "36-27-4-A"
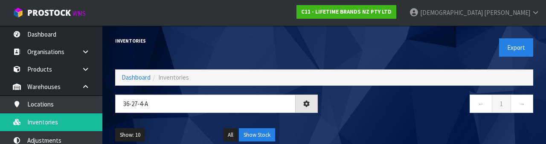
click at [405, 106] on nav "← 1 →" at bounding box center [431, 105] width 203 height 21
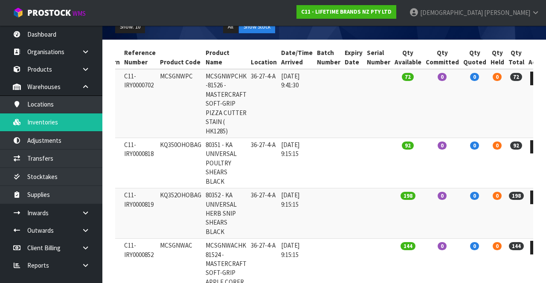
scroll to position [107, 0]
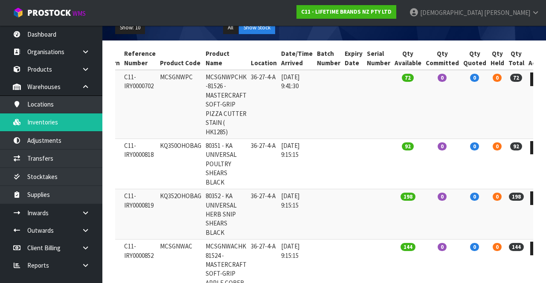
copy td "MCSGNWPC"
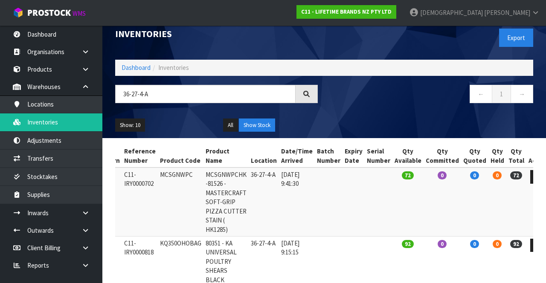
scroll to position [0, 0]
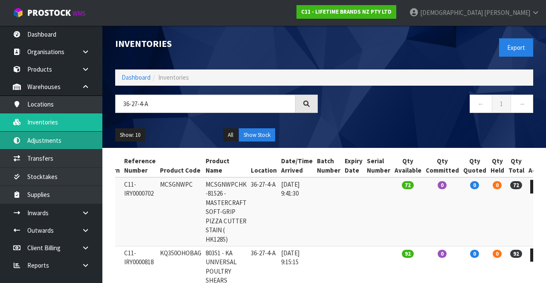
click at [64, 138] on link "Adjustments" at bounding box center [51, 140] width 102 height 17
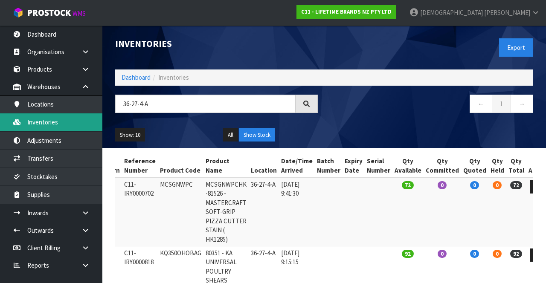
click at [63, 121] on link "Inventories" at bounding box center [51, 121] width 102 height 17
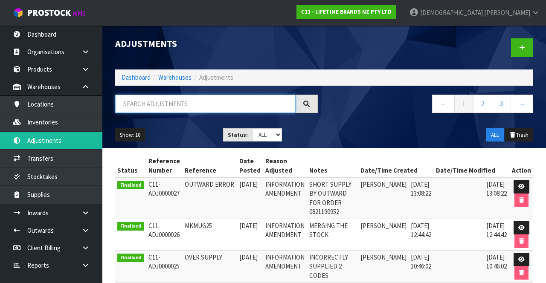
paste input "MCSGNWPC"
type input "MCSGNWPC"
click at [358, 111] on nav "← 1 2 3 →" at bounding box center [431, 105] width 203 height 21
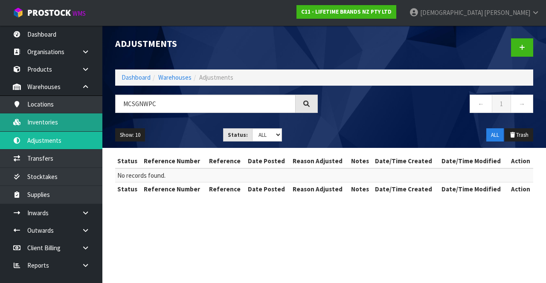
click at [64, 122] on link "Inventories" at bounding box center [51, 121] width 102 height 17
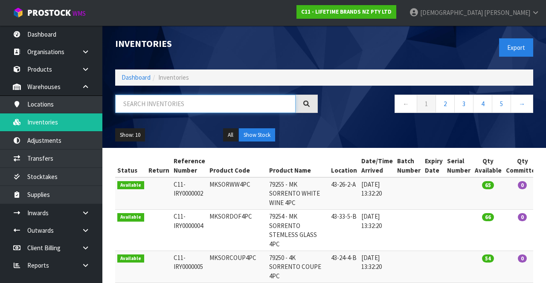
paste input "MCSGNWPC"
type input "MCSGNWPC"
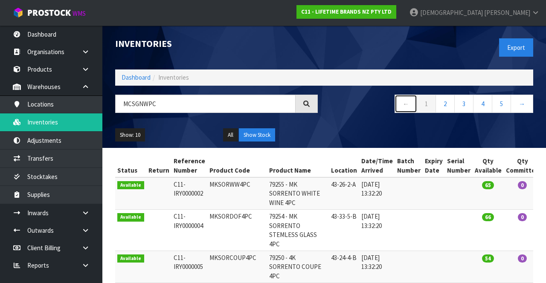
click at [411, 101] on link "←" at bounding box center [405, 104] width 23 height 18
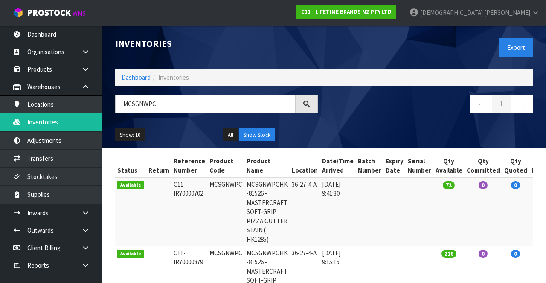
click at [227, 194] on td "MCSGNWPC" at bounding box center [225, 211] width 37 height 69
copy td "MCSGNWPC"
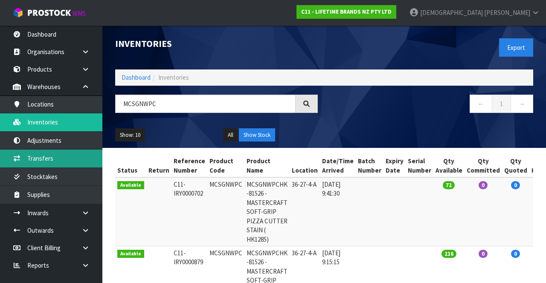
click at [58, 161] on link "Transfers" at bounding box center [51, 158] width 102 height 17
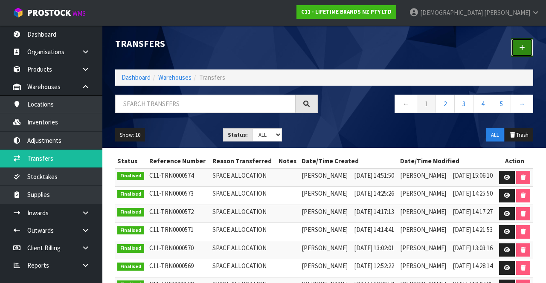
click at [521, 52] on link at bounding box center [522, 47] width 22 height 18
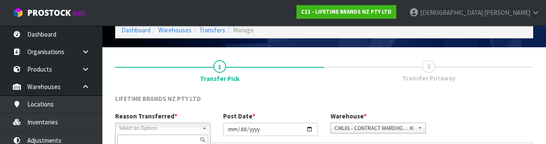
scroll to position [102, 0]
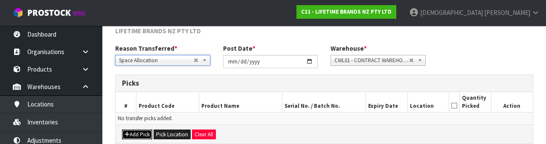
click at [142, 130] on button "Add Pick" at bounding box center [137, 135] width 30 height 10
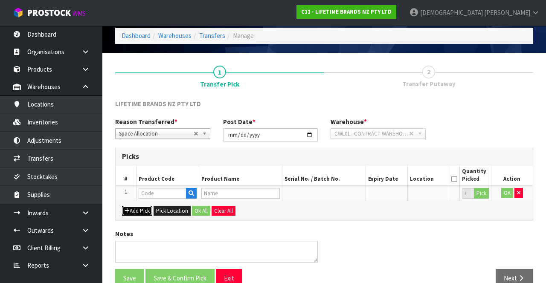
scroll to position [49, 0]
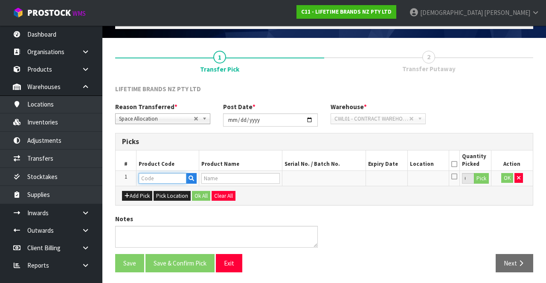
paste input "MCSGNWPC"
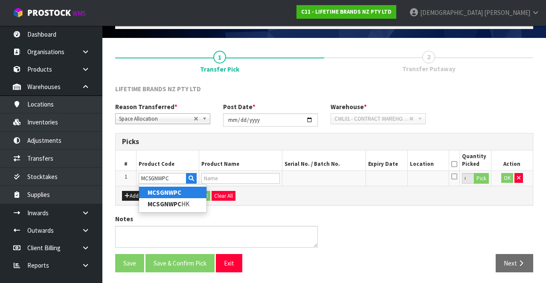
click at [173, 188] on link "MCSGNWPC" at bounding box center [172, 193] width 67 height 12
type input "MCSGNWPC"
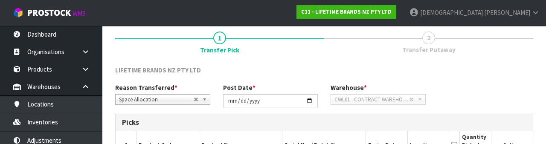
type input "MCSGNWPCHK -81526 - MASTERCRAFT SOFT-GRIP PIZZA CUTTER STAIN ( HK1285)"
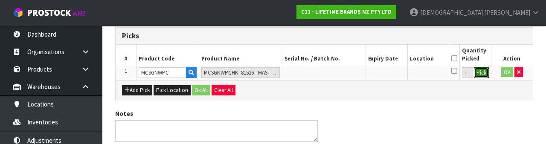
click at [479, 75] on button "Pick" at bounding box center [481, 72] width 15 height 11
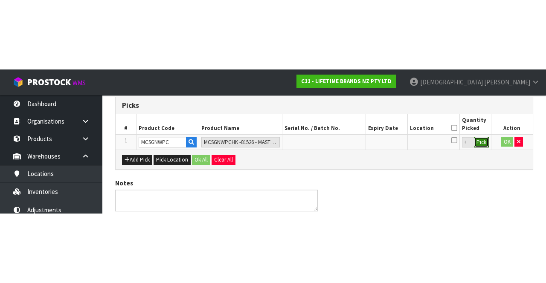
scroll to position [49, 0]
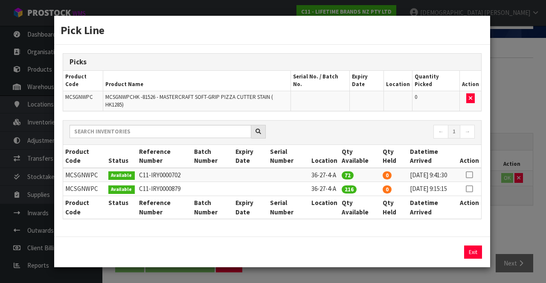
click at [470, 175] on icon at bounding box center [469, 175] width 7 height 0
click at [470, 189] on icon at bounding box center [469, 189] width 7 height 0
type input "216"
click at [449, 253] on button "Assign Pick" at bounding box center [443, 252] width 35 height 13
type input "216"
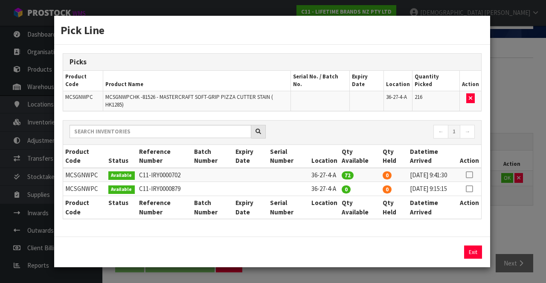
click at [470, 175] on icon at bounding box center [469, 175] width 7 height 0
click at [433, 251] on button "Assign Pick" at bounding box center [443, 252] width 35 height 13
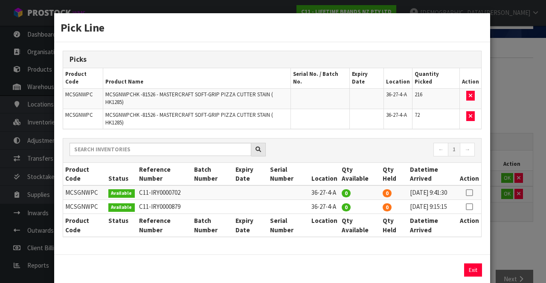
click at [509, 231] on div "Pick Line Picks Product Code Product Name Serial No. / Batch No. Expiry Date Lo…" at bounding box center [273, 141] width 546 height 283
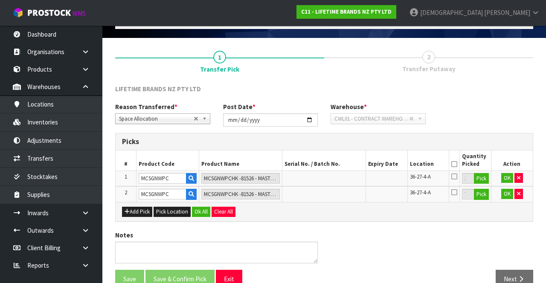
click at [456, 164] on icon at bounding box center [454, 164] width 6 height 0
click at [507, 177] on button "OK" at bounding box center [507, 178] width 12 height 10
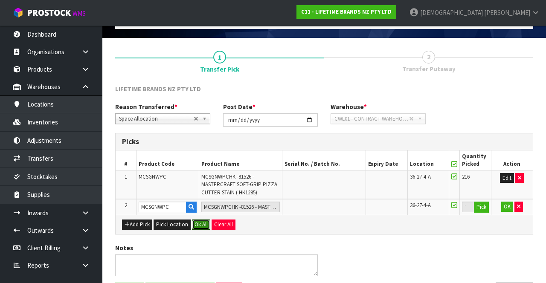
click at [197, 224] on button "Ok All" at bounding box center [201, 225] width 18 height 10
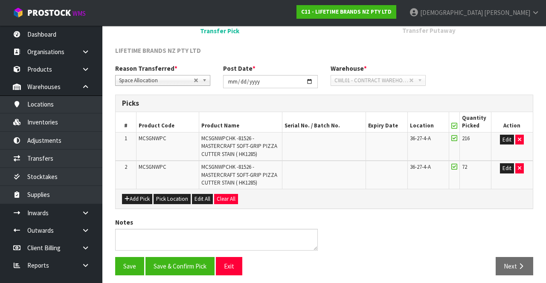
scroll to position [90, 0]
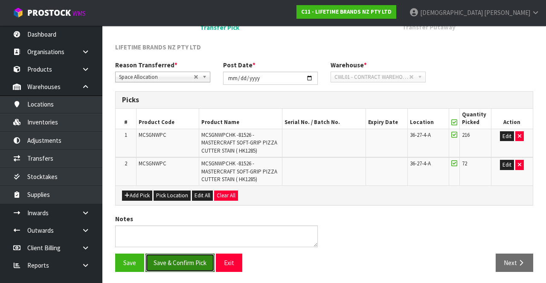
click at [187, 257] on button "Save & Confirm Pick" at bounding box center [179, 263] width 69 height 18
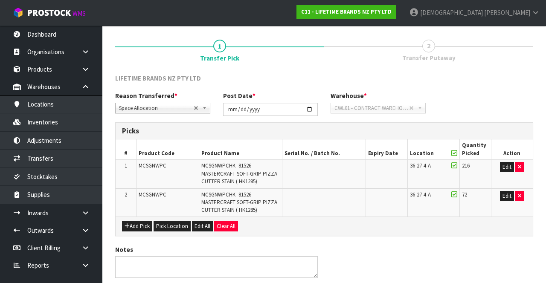
scroll to position [0, 0]
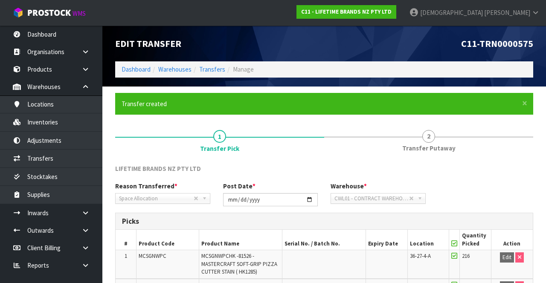
click at [436, 142] on link "2 Transfer Putaway" at bounding box center [428, 141] width 209 height 34
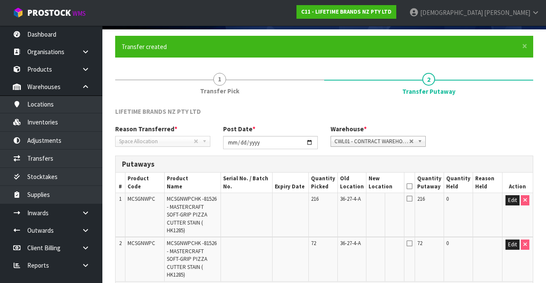
scroll to position [66, 0]
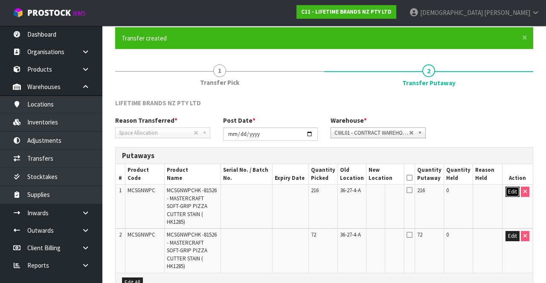
click at [510, 191] on button "Edit" at bounding box center [512, 192] width 14 height 10
click at [385, 188] on input "text" at bounding box center [379, 192] width 23 height 11
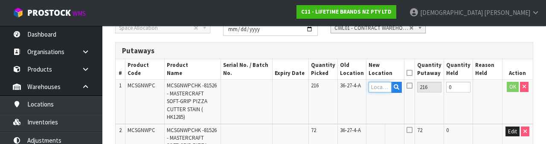
scroll to position [180, 0]
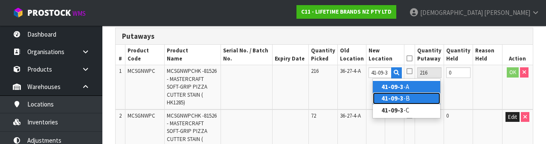
click at [403, 99] on link "41-09-3 -B" at bounding box center [406, 99] width 67 height 12
type input "41-09-3-B"
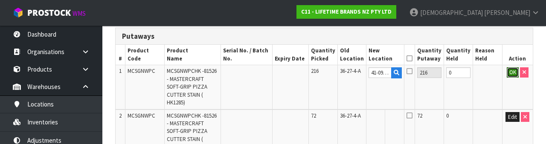
click at [508, 75] on button "OK" at bounding box center [513, 72] width 12 height 10
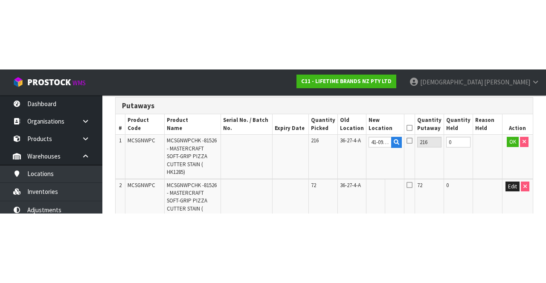
scroll to position [137, 0]
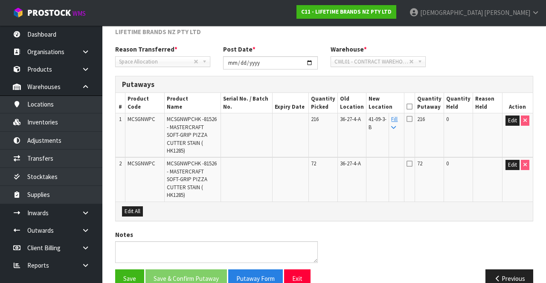
click at [396, 126] on icon at bounding box center [393, 128] width 5 height 6
click at [412, 107] on icon at bounding box center [409, 107] width 6 height 0
click at [187, 269] on button "Save & Confirm Putaway" at bounding box center [185, 278] width 81 height 18
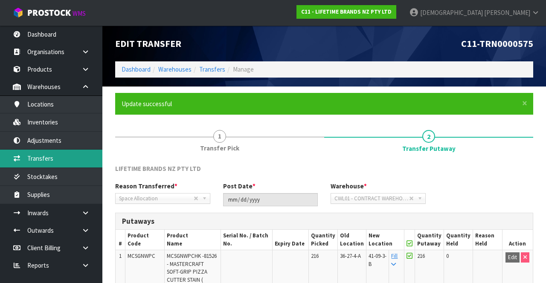
click at [46, 154] on link "Transfers" at bounding box center [51, 158] width 102 height 17
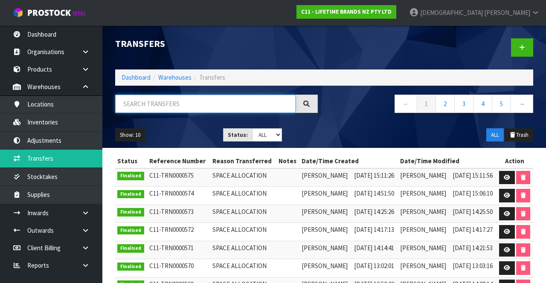
paste input "MCSGNWPC"
type input "MCSGNWPC"
click at [381, 118] on div "← 1 2 3 4 5 →" at bounding box center [431, 108] width 215 height 27
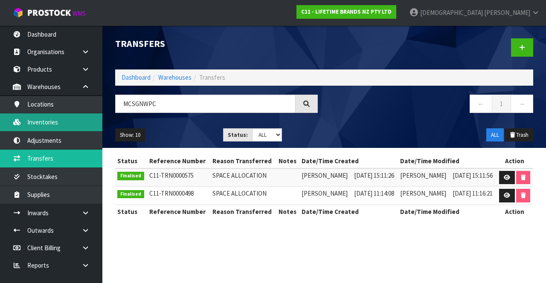
click at [48, 125] on link "Inventories" at bounding box center [51, 121] width 102 height 17
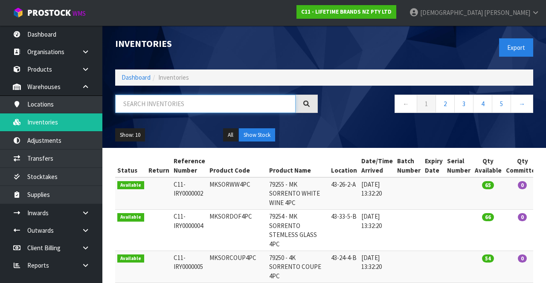
paste input "MCSGNWPC"
click at [368, 124] on div "Show: 10 5 10 25 50 All Show Stock" at bounding box center [324, 135] width 431 height 26
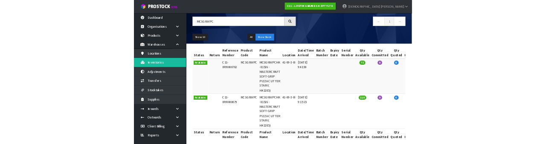
scroll to position [69, 0]
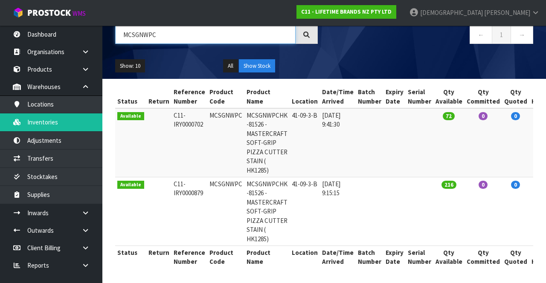
click at [180, 36] on input "MCSGNWPC" at bounding box center [205, 35] width 180 height 18
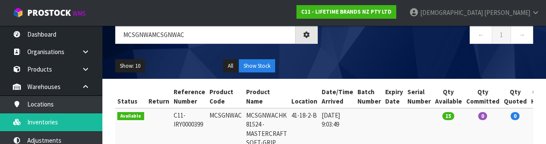
click at [342, 57] on div "Show: 10 5 10 25 50 All Show Stock" at bounding box center [324, 66] width 431 height 26
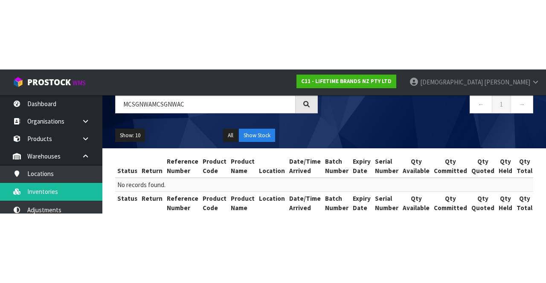
scroll to position [0, 0]
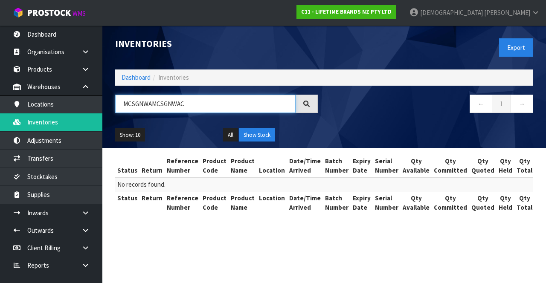
click at [191, 102] on input "MCSGNWAMCSGNWAC" at bounding box center [205, 104] width 180 height 18
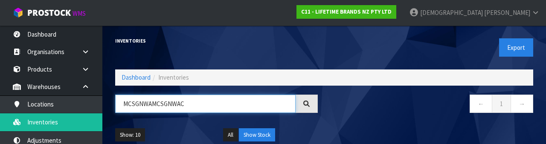
click at [168, 99] on input "MCSGNWAMCSGNWAC" at bounding box center [205, 104] width 180 height 18
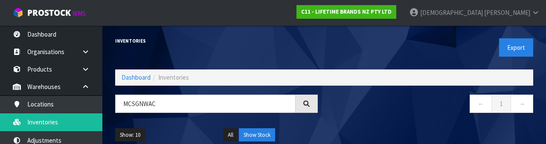
click at [351, 115] on nav "← 1 →" at bounding box center [431, 105] width 203 height 21
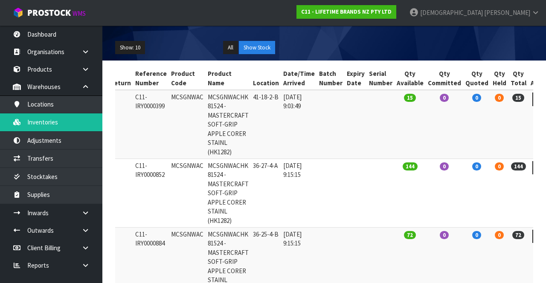
scroll to position [0, 40]
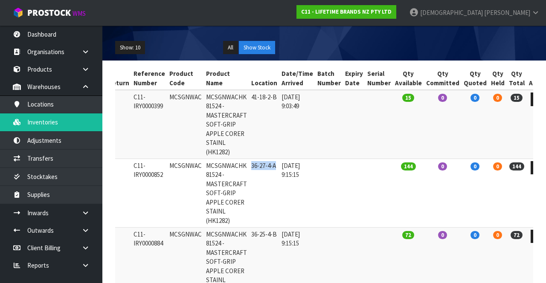
copy td "36-27-4-A"
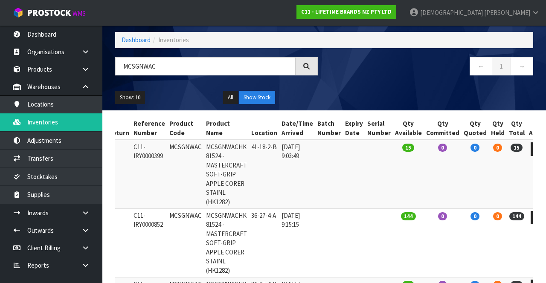
scroll to position [0, 0]
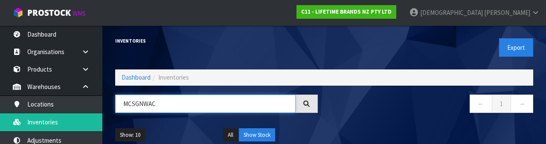
paste input "36-27-4-A"
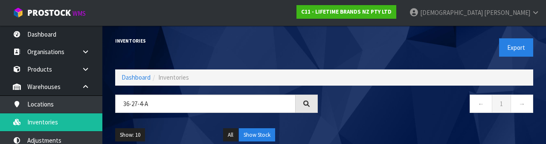
click at [355, 117] on div "← 1 →" at bounding box center [431, 108] width 215 height 27
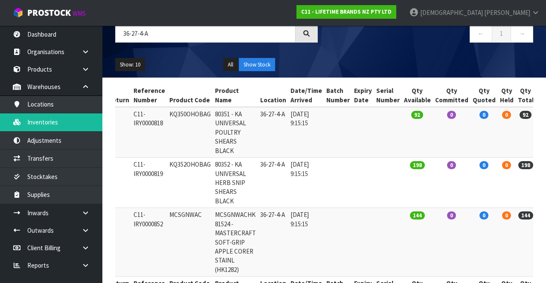
scroll to position [101, 0]
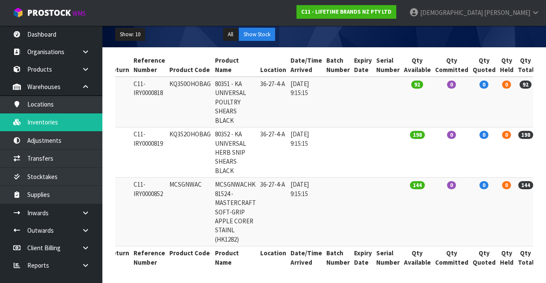
copy td "KQ350OHOBAG"
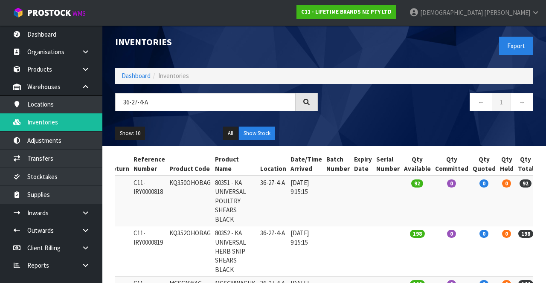
scroll to position [0, 0]
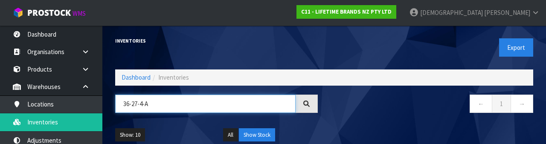
paste input "KQ350OHOBAG"
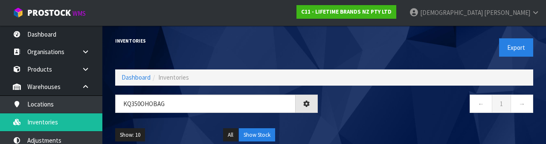
click at [374, 116] on div "← 1 →" at bounding box center [431, 108] width 215 height 27
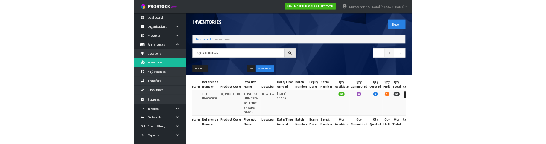
scroll to position [0, 39]
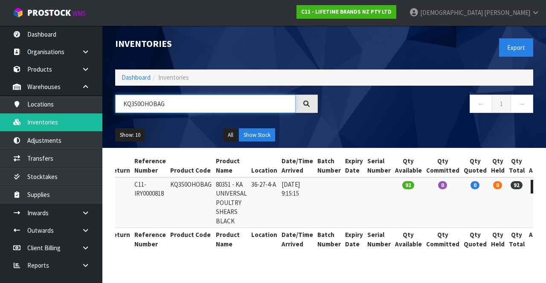
click at [140, 100] on input "KQ350OHOBAG" at bounding box center [205, 104] width 180 height 18
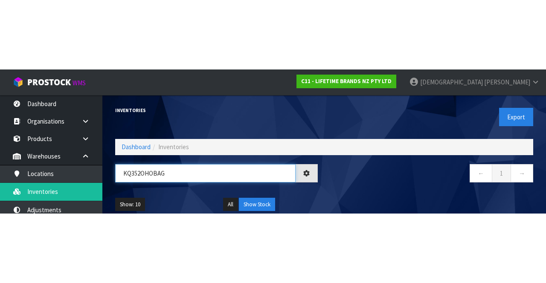
scroll to position [0, 1]
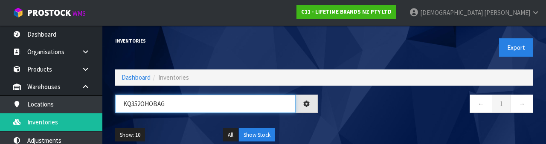
type input "KQ352OHOBAG"
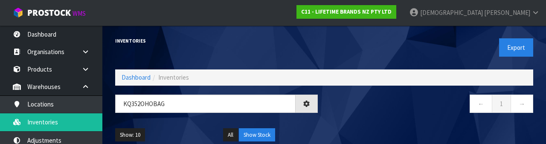
click at [354, 108] on nav "← 1 →" at bounding box center [431, 105] width 203 height 21
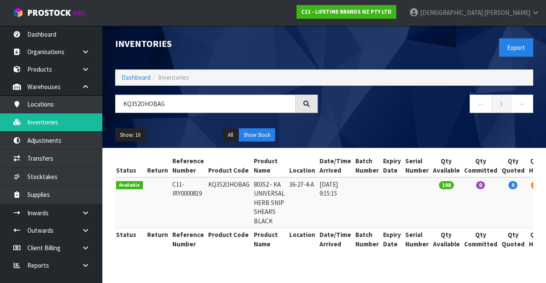
copy td "KQ352OHOBAG"
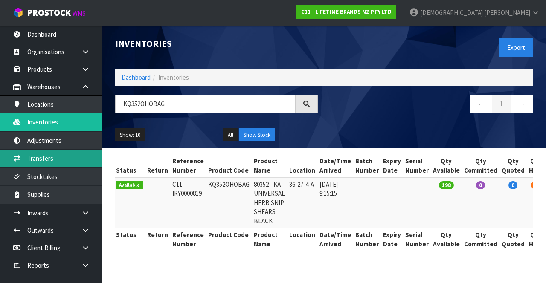
click at [49, 155] on link "Transfers" at bounding box center [51, 158] width 102 height 17
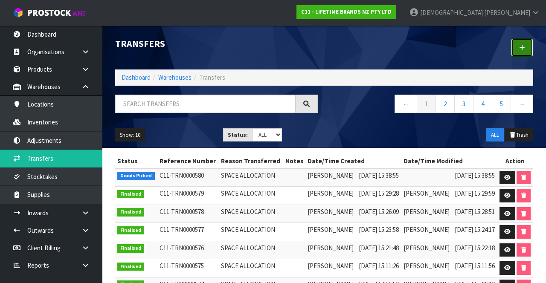
click at [525, 47] on link at bounding box center [522, 47] width 22 height 18
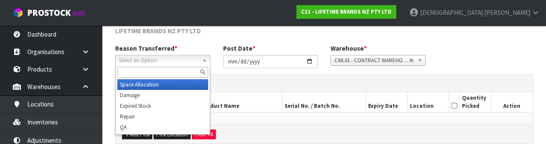
click at [173, 79] on div at bounding box center [163, 72] width 94 height 14
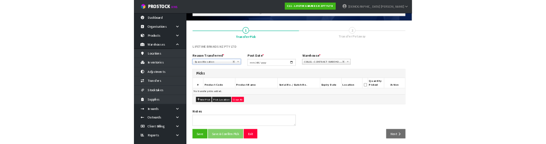
scroll to position [46, 0]
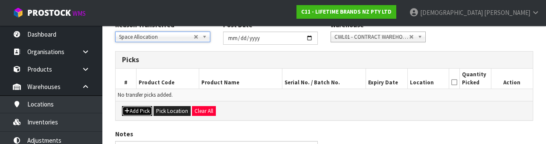
click at [137, 111] on button "Add Pick" at bounding box center [137, 111] width 30 height 10
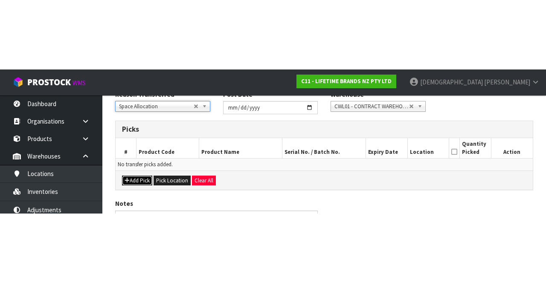
scroll to position [49, 0]
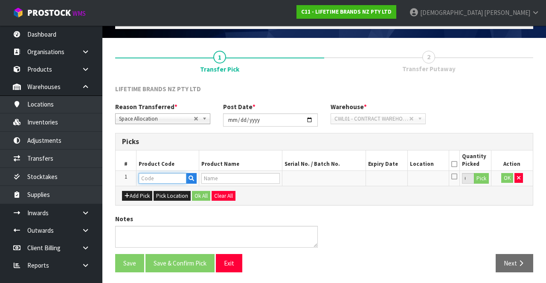
click at [160, 177] on input "text" at bounding box center [163, 178] width 48 height 11
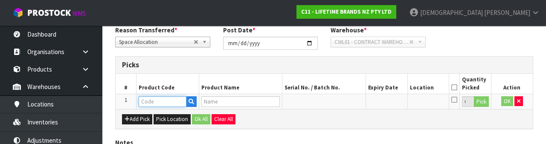
scroll to position [149, 0]
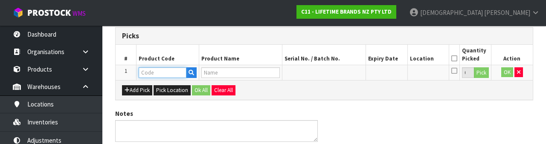
paste input "KQ352OHOBAG"
type input "KQ352OHOBAG"
type input "80352 - KA UNIVERSAL HERB SNIP SHEARS BLACK"
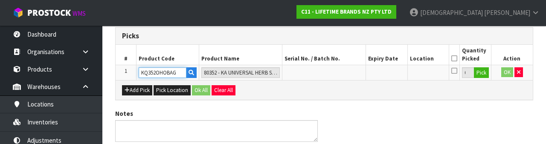
type input "KQ352OHOBAG"
click at [471, 75] on input "0" at bounding box center [468, 72] width 12 height 11
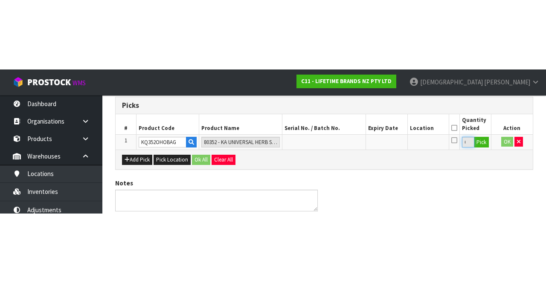
scroll to position [49, 0]
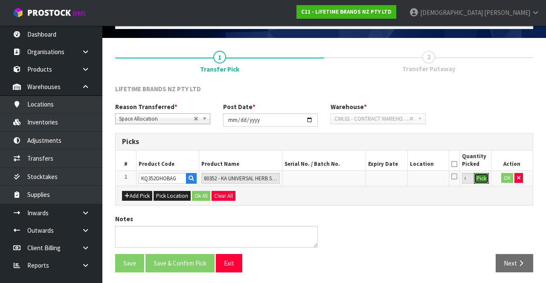
click at [476, 173] on button "Pick" at bounding box center [481, 178] width 15 height 11
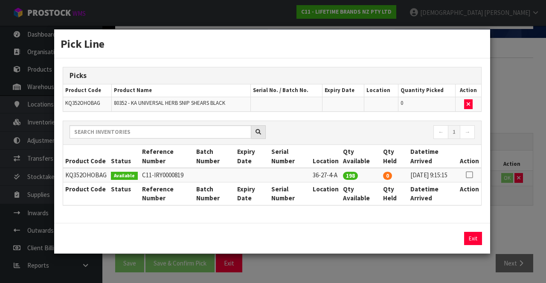
click at [470, 175] on icon at bounding box center [469, 175] width 7 height 0
click at [450, 237] on button "Assign Pick" at bounding box center [443, 238] width 35 height 13
type input "198"
click at [509, 211] on div "Pick Line Picks Product Code Product Name Serial No. / Batch No. Expiry Date Lo…" at bounding box center [273, 141] width 546 height 283
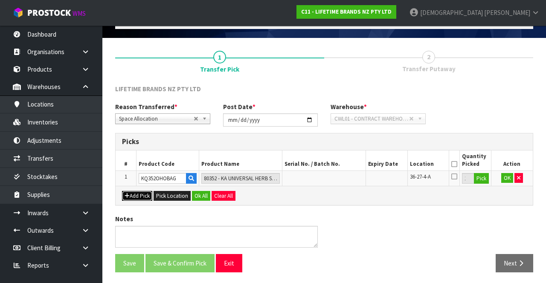
click at [142, 197] on button "Add Pick" at bounding box center [137, 196] width 30 height 10
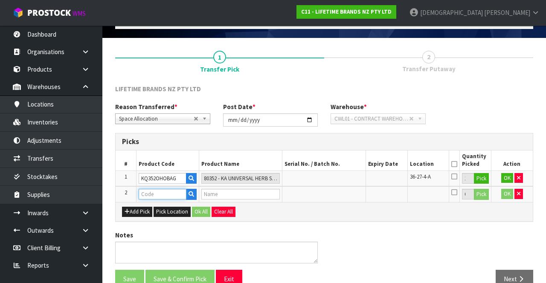
click at [164, 193] on input "text" at bounding box center [163, 194] width 48 height 11
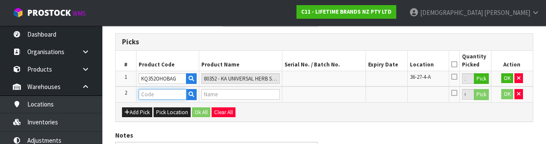
scroll to position [165, 0]
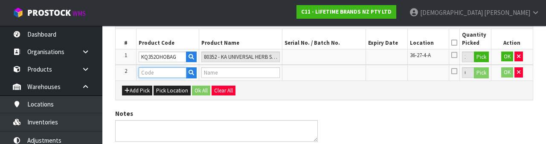
type input "KQ352OHOBAG"
type input "80352 - KA UNIVERSAL HERB SNIP SHEARS BLACK"
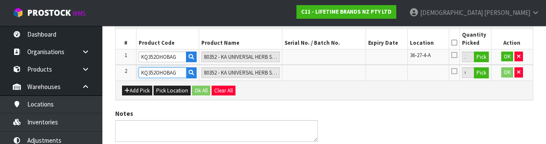
click at [157, 72] on input "KQ352OHOBAG" at bounding box center [163, 72] width 48 height 11
click at [161, 73] on input "KQ352OHOBAG" at bounding box center [163, 72] width 48 height 11
click at [154, 73] on input "KQ352OHOBAG" at bounding box center [163, 72] width 48 height 11
click at [158, 72] on input "KQ352OHOBAG" at bounding box center [163, 72] width 48 height 11
type input "KQ350OHOBAG"
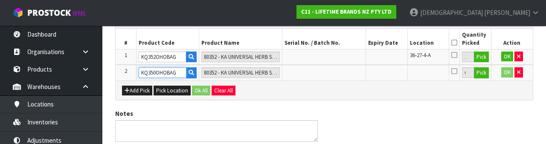
type input "80351 - KA UNIVERSAL POULTRY SHEARS BLACK"
type input "KQ350OHOBAG"
click at [478, 76] on button "Pick" at bounding box center [481, 72] width 15 height 11
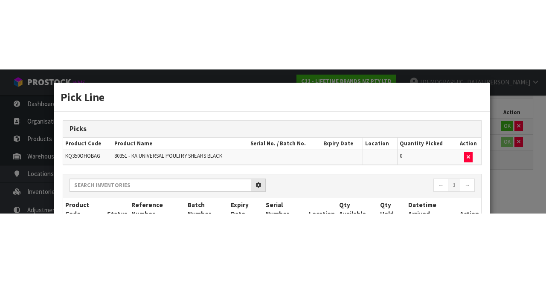
scroll to position [65, 0]
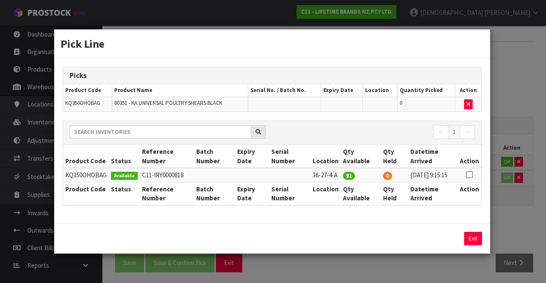
click at [470, 175] on icon at bounding box center [469, 175] width 7 height 0
click at [443, 238] on button "Assign Pick" at bounding box center [443, 238] width 35 height 13
type input "92"
click at [504, 230] on div "Pick Line Picks Product Code Product Name Serial No. / Batch No. Expiry Date Lo…" at bounding box center [273, 141] width 546 height 283
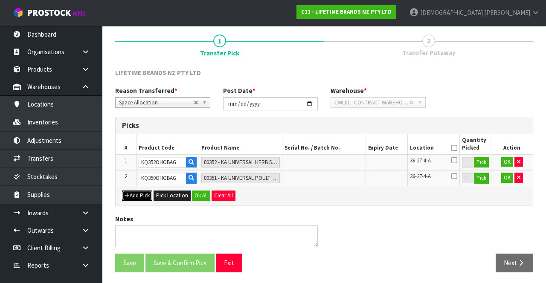
click at [139, 196] on button "Add Pick" at bounding box center [137, 196] width 30 height 10
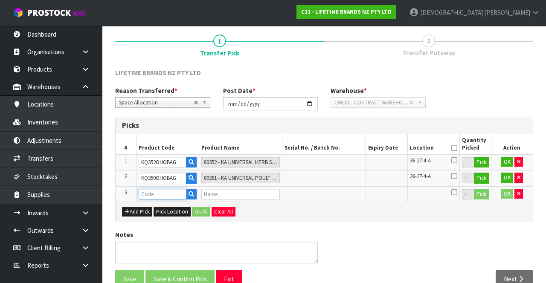
click at [158, 191] on input "text" at bounding box center [163, 194] width 48 height 11
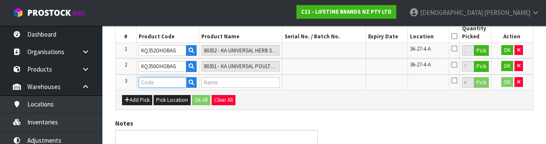
scroll to position [181, 0]
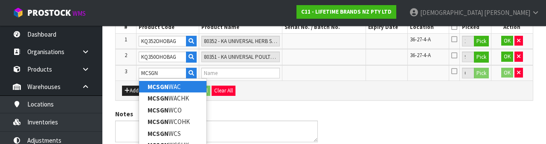
click at [176, 84] on link "MCSGN WAC" at bounding box center [172, 87] width 67 height 12
type input "MCSGNWAC"
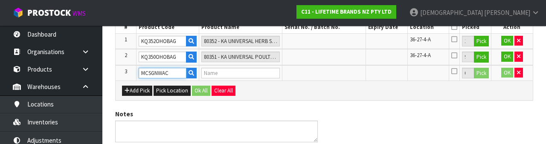
type input "MCSGNWACHK 81524 - MASTERCRAFT SOFT-GRIP APPLE CORER STAINL (HK1282)"
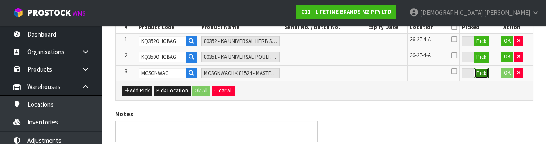
click at [480, 75] on button "Pick" at bounding box center [481, 73] width 15 height 11
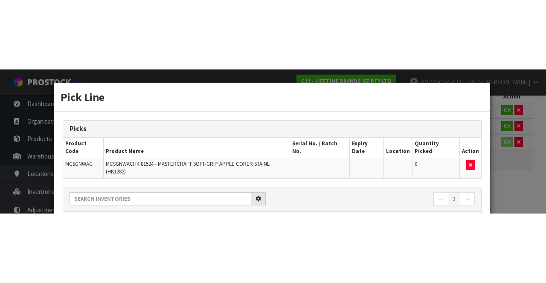
scroll to position [80, 0]
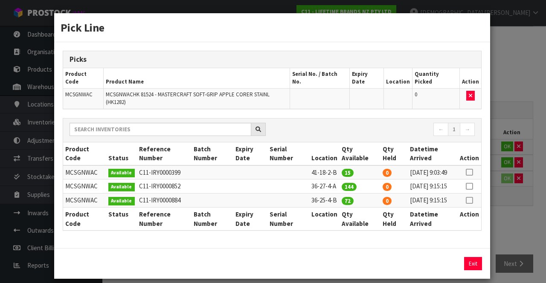
click at [470, 186] on icon at bounding box center [469, 186] width 7 height 0
click at [444, 270] on button "Assign Pick" at bounding box center [443, 263] width 35 height 13
type input "144"
click at [429, 260] on div "Exit" at bounding box center [272, 263] width 436 height 31
click at [512, 238] on div "Pick Line Picks Product Code Product Name Serial No. / Batch No. Expiry Date Lo…" at bounding box center [273, 141] width 546 height 283
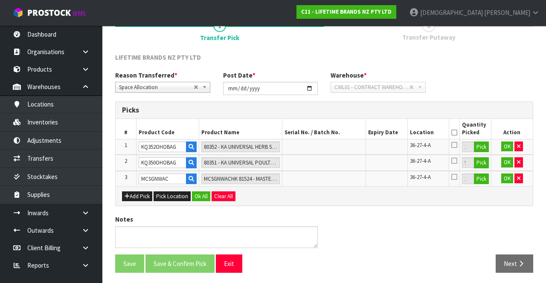
click at [455, 133] on icon at bounding box center [454, 133] width 6 height 0
click at [197, 194] on button "Ok All" at bounding box center [201, 196] width 18 height 10
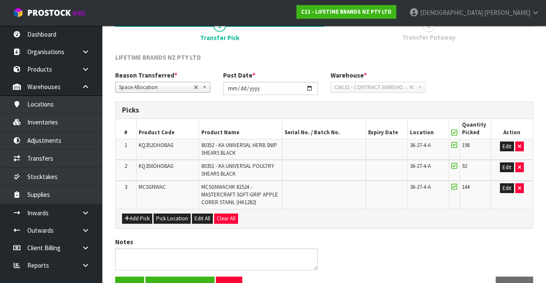
scroll to position [103, 0]
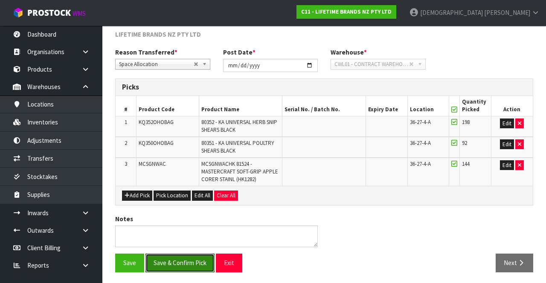
click at [179, 259] on button "Save & Confirm Pick" at bounding box center [179, 263] width 69 height 18
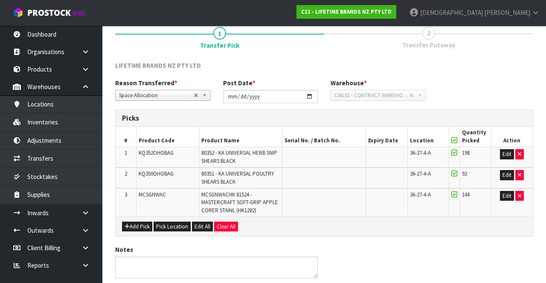
scroll to position [0, 0]
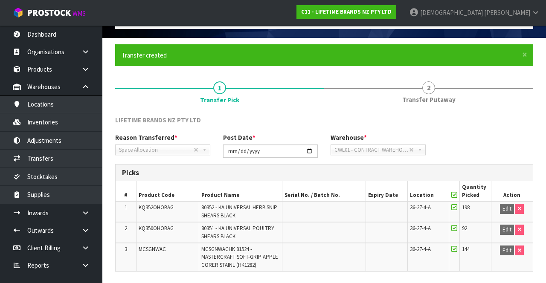
scroll to position [42, 0]
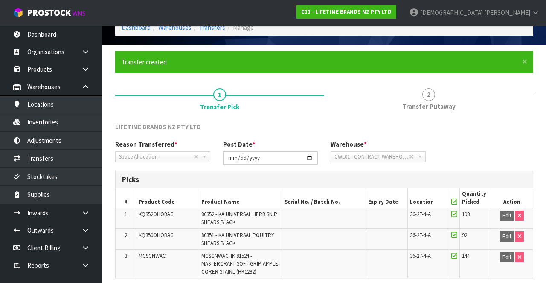
click at [436, 99] on link "2 Transfer Putaway" at bounding box center [428, 99] width 209 height 34
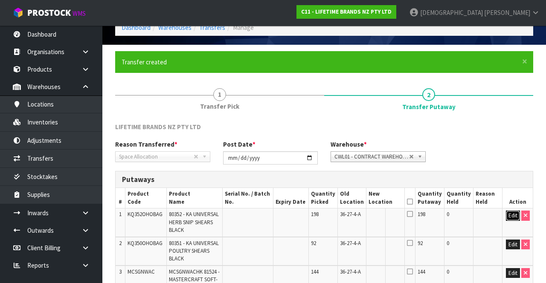
click at [510, 213] on button "Edit" at bounding box center [513, 216] width 14 height 10
click at [382, 216] on input "text" at bounding box center [379, 216] width 23 height 11
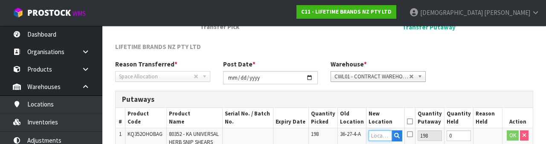
scroll to position [180, 0]
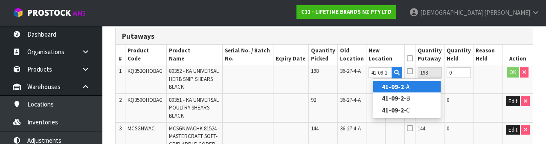
click at [403, 86] on link "41-09-2 -A" at bounding box center [406, 87] width 67 height 12
type input "41-09-2-A"
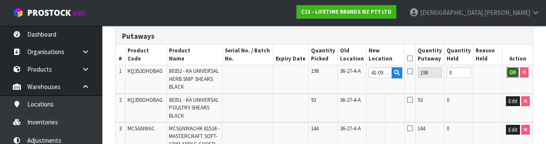
click at [509, 75] on button "OK" at bounding box center [513, 72] width 12 height 10
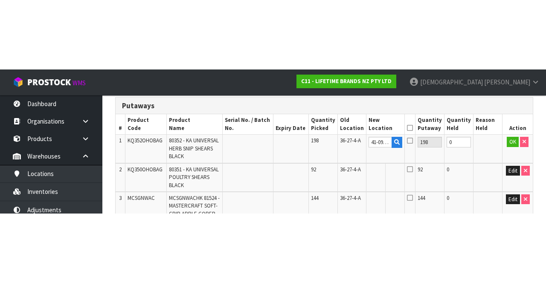
scroll to position [158, 0]
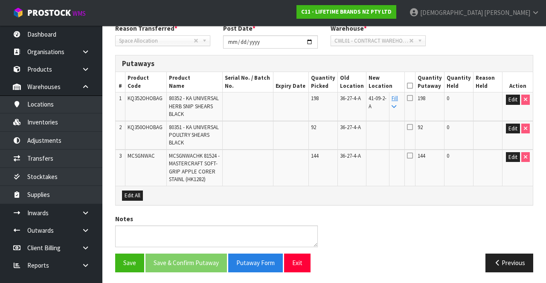
click at [396, 107] on icon at bounding box center [393, 107] width 5 height 6
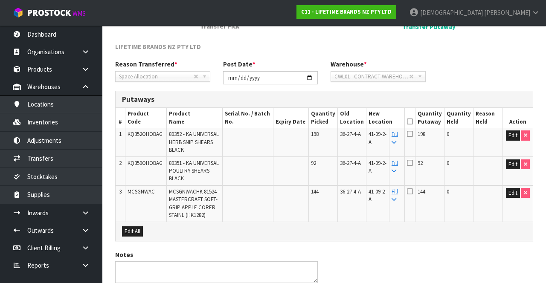
scroll to position [116, 0]
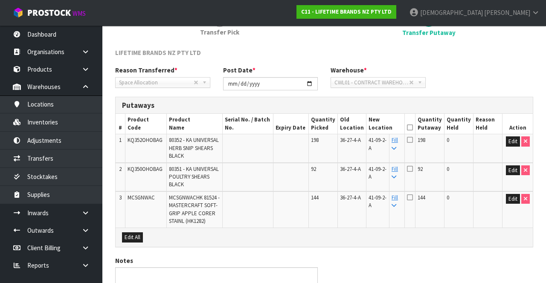
click at [413, 127] on icon at bounding box center [410, 127] width 6 height 0
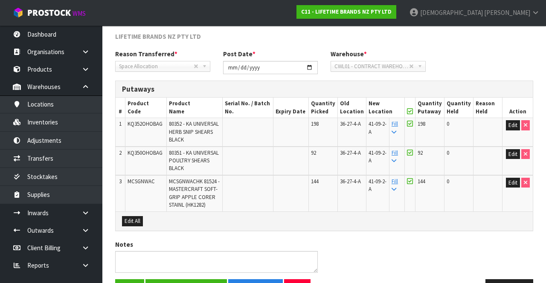
scroll to position [158, 0]
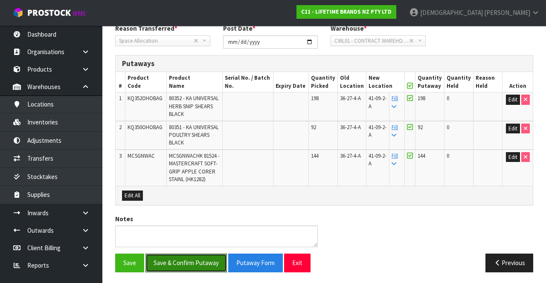
click at [194, 258] on button "Save & Confirm Putaway" at bounding box center [185, 263] width 81 height 18
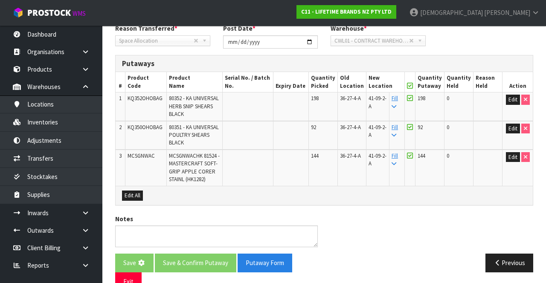
scroll to position [0, 0]
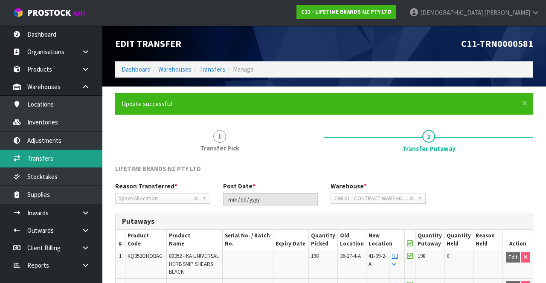
click at [49, 158] on link "Transfers" at bounding box center [51, 158] width 102 height 17
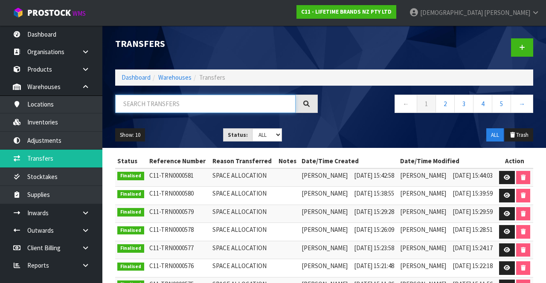
paste input "KQ352OHOBAG"
type input "KQ352OHOBAG"
click at [351, 125] on div "Show: 10 5 10 25 50 Status: Draft Pending Pick Goods Picked Finalised ALL ALL T…" at bounding box center [324, 135] width 431 height 26
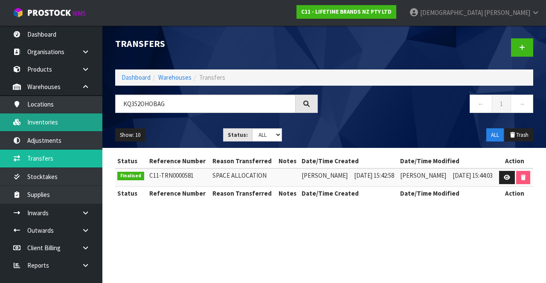
click at [50, 122] on link "Inventories" at bounding box center [51, 121] width 102 height 17
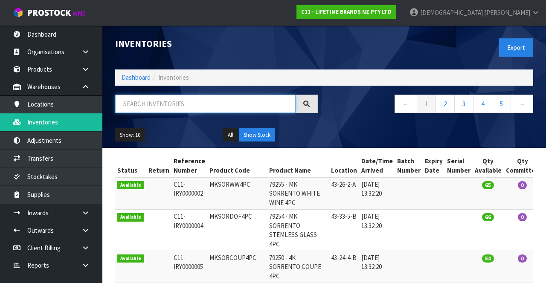
paste input "KQ352OHOBAG"
click at [351, 122] on div "Show: 10 5 10 25 50 All Show Stock" at bounding box center [324, 135] width 431 height 26
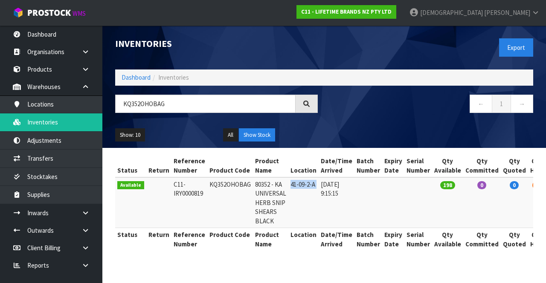
copy tr "41-09-2-A"
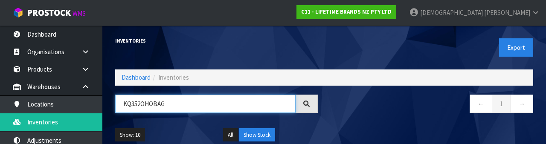
paste input "41-09-2-A"
type input "41-09-2-A"
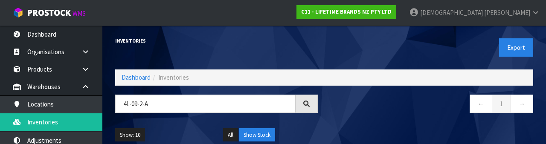
click at [394, 117] on div "← 1 →" at bounding box center [431, 108] width 215 height 27
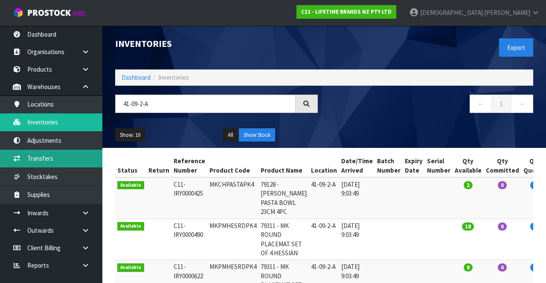
click at [51, 153] on link "Transfers" at bounding box center [51, 158] width 102 height 17
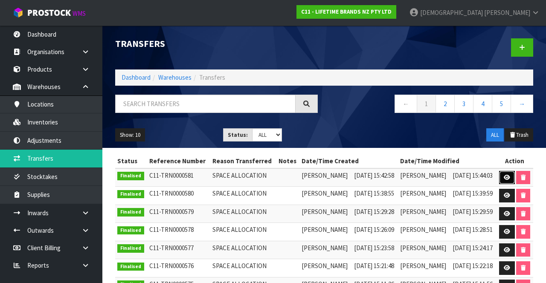
click at [505, 175] on icon at bounding box center [507, 178] width 6 height 6
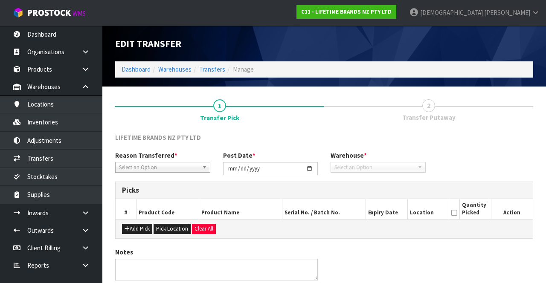
type input "[DATE]"
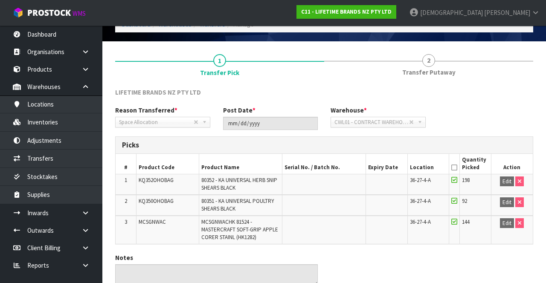
scroll to position [57, 0]
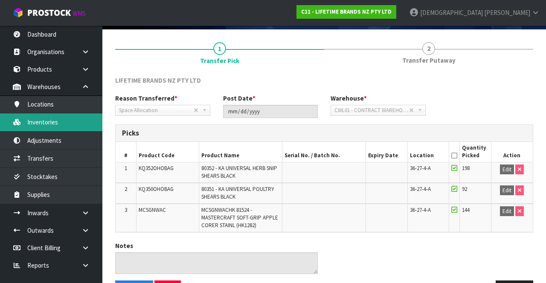
click at [50, 122] on link "Inventories" at bounding box center [51, 121] width 102 height 17
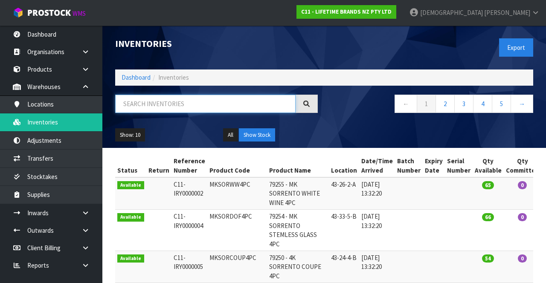
click at [197, 102] on input "text" at bounding box center [205, 104] width 180 height 18
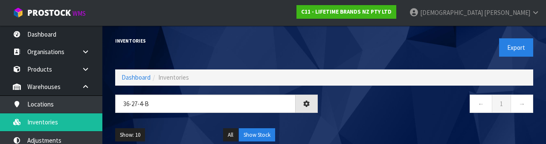
click at [374, 117] on div "← 1 →" at bounding box center [431, 108] width 215 height 27
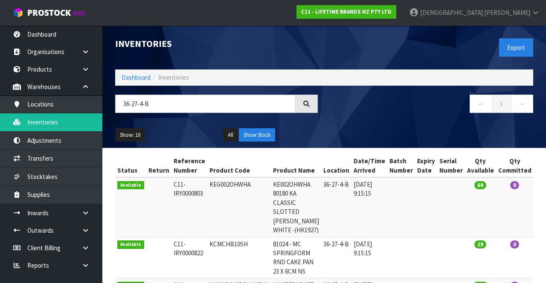
copy td "KEG002OHWHA"
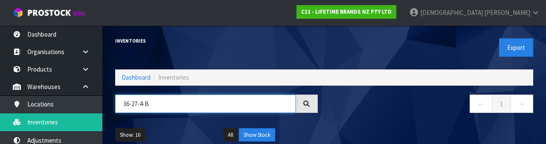
paste input "KEG002OHWHA"
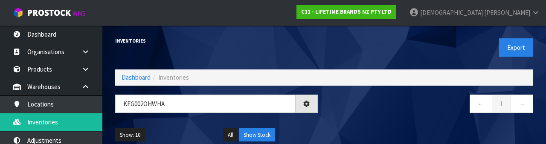
click at [386, 110] on nav "← 1 →" at bounding box center [431, 105] width 203 height 21
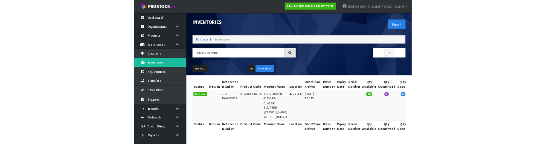
scroll to position [0, 0]
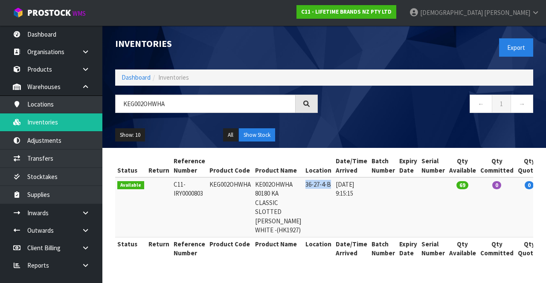
copy td "36-27-4-B"
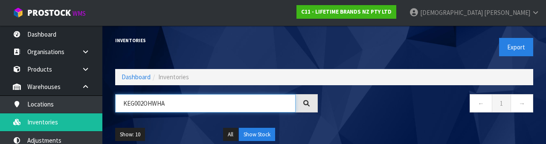
paste input "36-27-4-B"
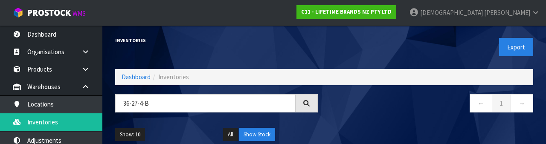
click at [346, 124] on div "Show: 10 5 10 25 50 All Show Stock" at bounding box center [324, 135] width 431 height 26
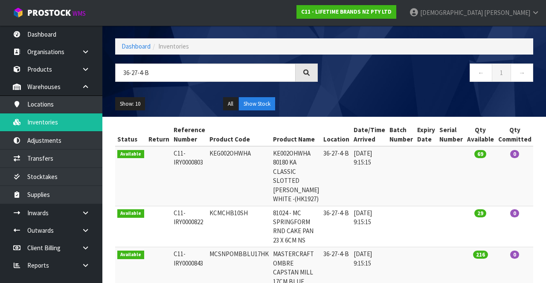
scroll to position [33, 0]
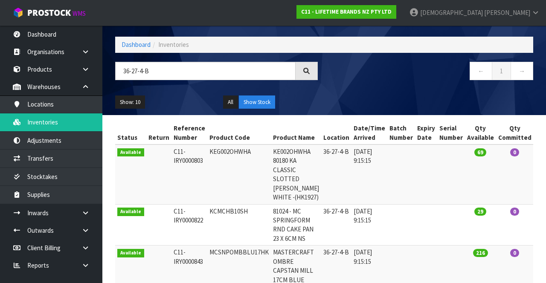
copy td "KCMCHB10SH"
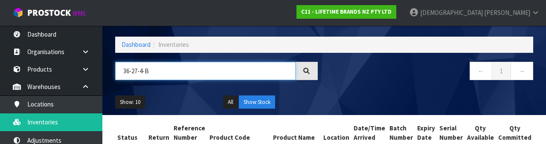
paste input "KCMCHB10SH"
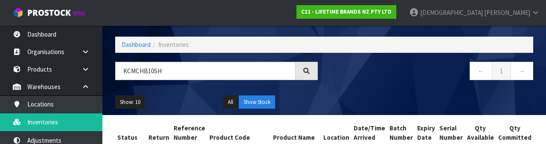
click at [375, 85] on div "← 1 →" at bounding box center [431, 75] width 215 height 27
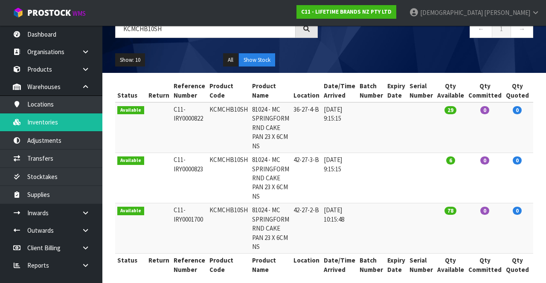
scroll to position [0, 0]
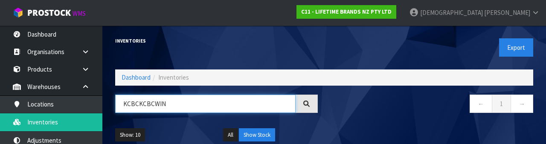
click at [140, 105] on input "KCBCKCBCWIN" at bounding box center [205, 104] width 180 height 18
click at [179, 104] on input "KCBCWIN" at bounding box center [205, 104] width 180 height 18
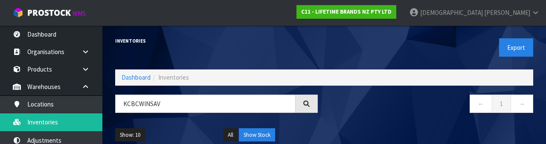
click at [379, 102] on nav "← 1 →" at bounding box center [431, 105] width 203 height 21
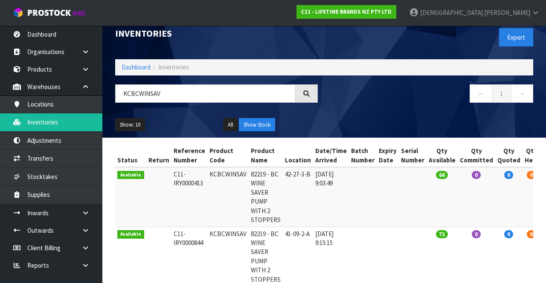
scroll to position [51, 0]
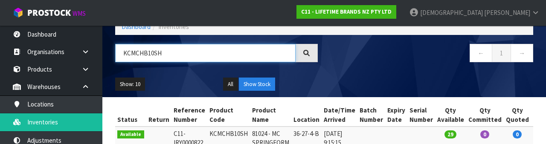
type input "KCMCHB10SH"
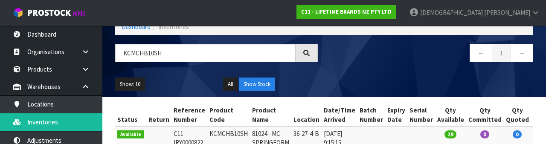
click at [409, 65] on div "← 1 →" at bounding box center [431, 57] width 215 height 27
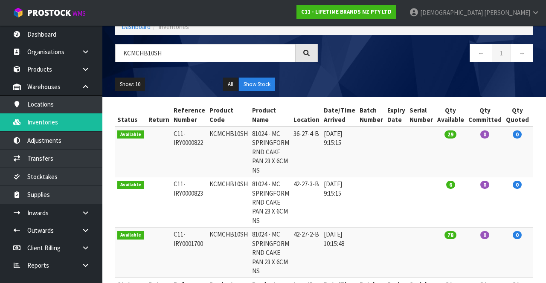
scroll to position [83, 0]
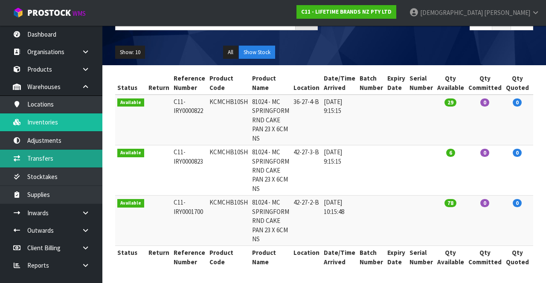
click at [52, 159] on link "Transfers" at bounding box center [51, 158] width 102 height 17
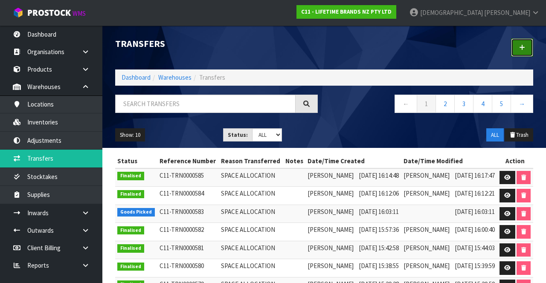
click at [518, 52] on link at bounding box center [522, 47] width 22 height 18
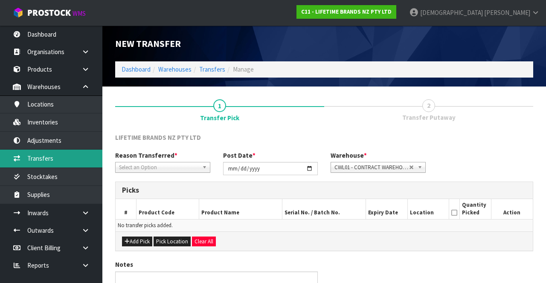
click at [51, 157] on link "Transfers" at bounding box center [51, 158] width 102 height 17
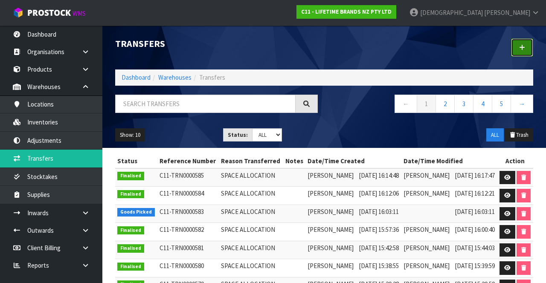
click at [521, 52] on link at bounding box center [522, 47] width 22 height 18
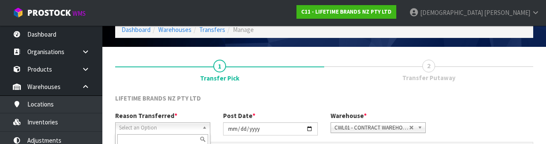
scroll to position [102, 0]
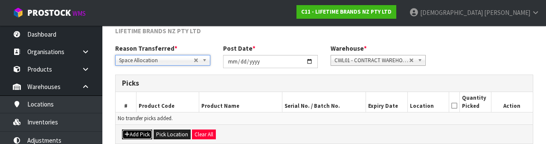
click at [139, 133] on button "Add Pick" at bounding box center [137, 135] width 30 height 10
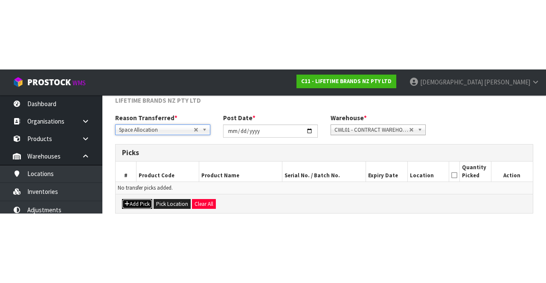
scroll to position [49, 0]
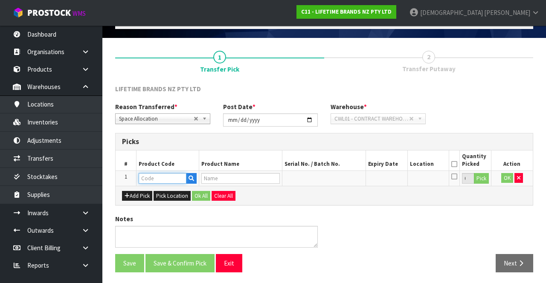
paste input "KCMCHB10SH"
type input "KCMCHB10SH"
type input "81024 - MC SPRINGFORM RND CAKE PAN 23 X 6CM NS"
type input "KCMCHB10SH"
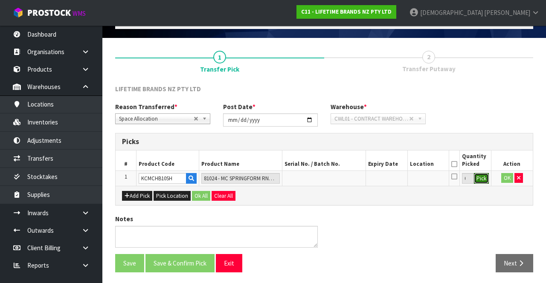
click at [480, 175] on button "Pick" at bounding box center [481, 178] width 15 height 11
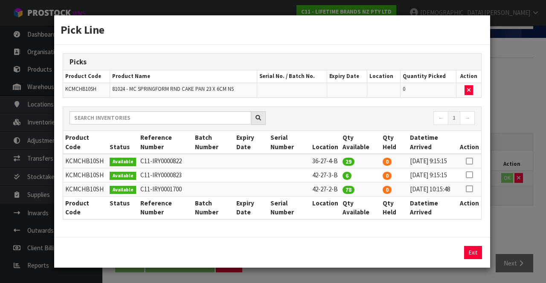
click at [470, 161] on icon at bounding box center [469, 161] width 7 height 0
click at [445, 259] on button "Assign Pick" at bounding box center [443, 252] width 35 height 13
type input "29"
click at [472, 175] on icon at bounding box center [469, 175] width 7 height 0
click at [439, 259] on button "Assign Pick" at bounding box center [443, 252] width 35 height 13
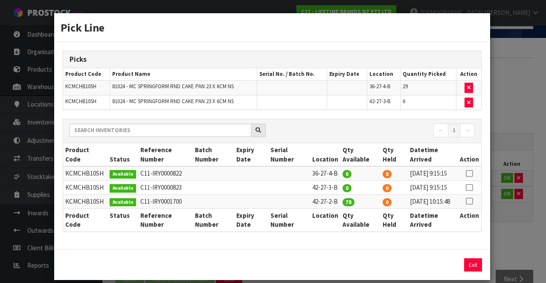
scroll to position [34, 0]
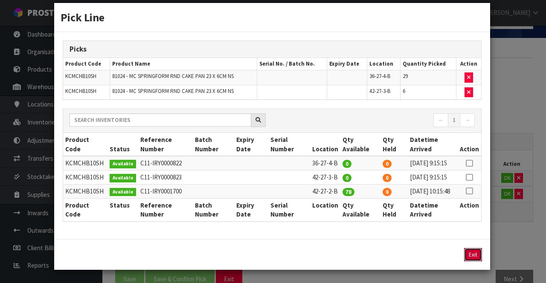
click at [475, 257] on button "Exit" at bounding box center [473, 254] width 18 height 13
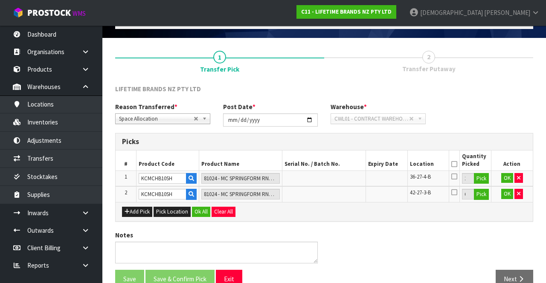
click at [457, 164] on icon at bounding box center [454, 164] width 6 height 0
click at [197, 209] on button "Ok All" at bounding box center [201, 212] width 18 height 10
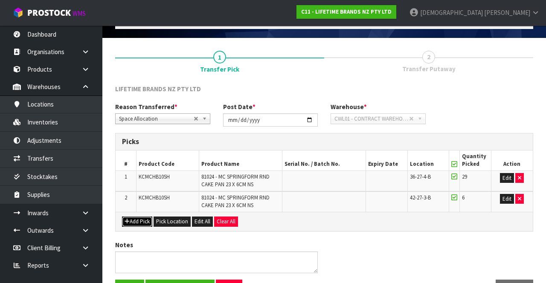
click at [141, 220] on button "Add Pick" at bounding box center [137, 222] width 30 height 10
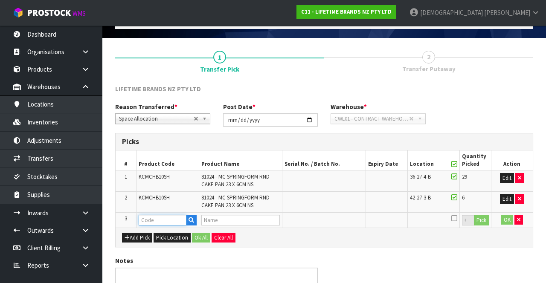
click at [164, 217] on input "text" at bounding box center [163, 220] width 48 height 11
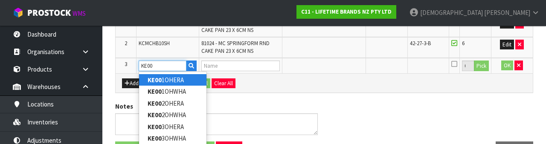
scroll to position [200, 0]
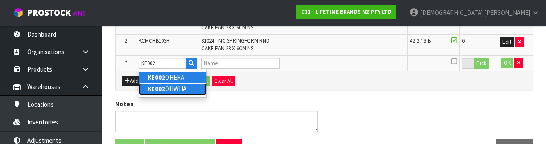
click at [172, 91] on link "KE002 OHWHA" at bounding box center [172, 89] width 67 height 12
type input "KE002OHWHA"
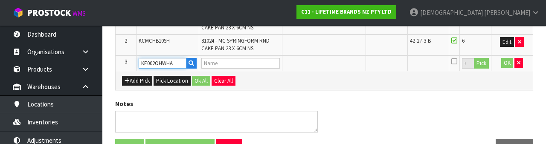
type input "KA CLASSIC SLOTTED [PERSON_NAME] WHITE"
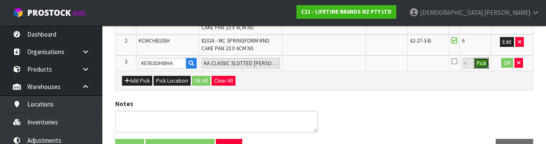
click at [480, 67] on button "Pick" at bounding box center [481, 63] width 15 height 11
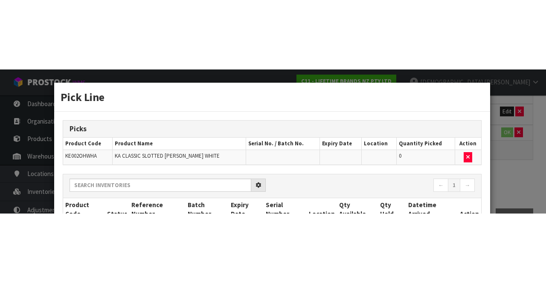
scroll to position [90, 0]
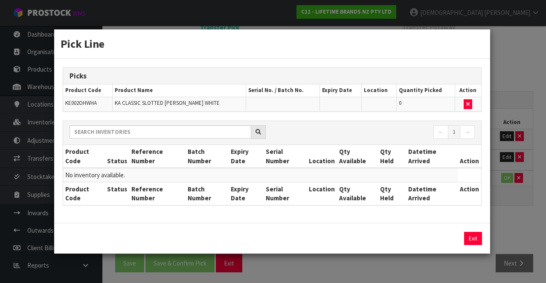
click at [523, 78] on div "Pick Line Picks Product Code Product Name Serial No. / Batch No. Expiry Date Lo…" at bounding box center [273, 141] width 546 height 283
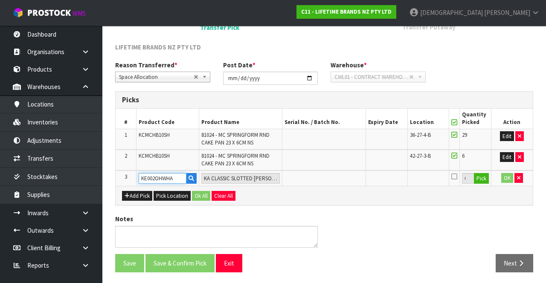
click at [154, 176] on input "KE002OHWHA" at bounding box center [163, 178] width 48 height 11
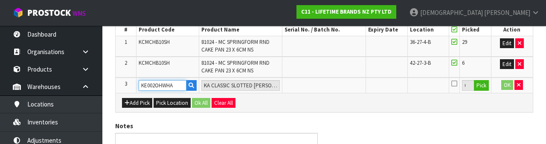
scroll to position [191, 0]
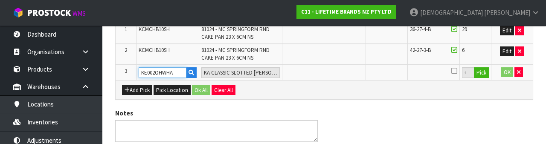
click at [145, 72] on input "KE002OHWHA" at bounding box center [163, 72] width 48 height 11
click at [148, 72] on input "KE002OHWHA" at bounding box center [163, 72] width 48 height 11
type input "KEG002OHWHA"
type input "KE002OHWHA 80180 KA CLASSIC SLOTTED [PERSON_NAME] WHITE -(HK1927)"
type input "KEG002OHWHA"
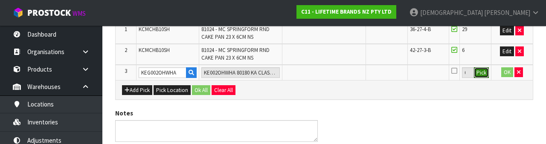
click at [480, 75] on button "Pick" at bounding box center [481, 72] width 15 height 11
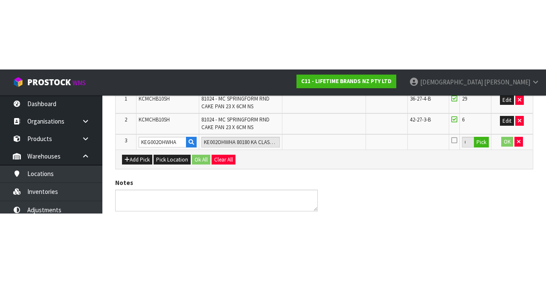
scroll to position [90, 0]
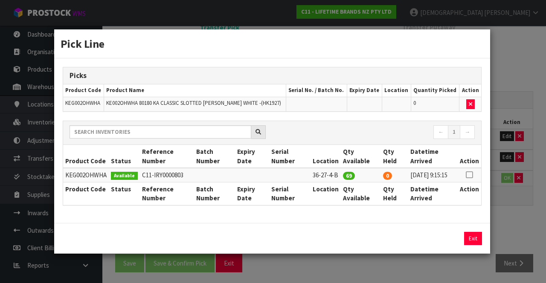
click at [471, 175] on icon at bounding box center [469, 175] width 7 height 0
click at [438, 241] on button "Assign Pick" at bounding box center [443, 238] width 35 height 13
type input "69"
click at [502, 221] on div "Pick Line Picks Product Code Product Name Serial No. / Batch No. Expiry Date Lo…" at bounding box center [273, 141] width 546 height 283
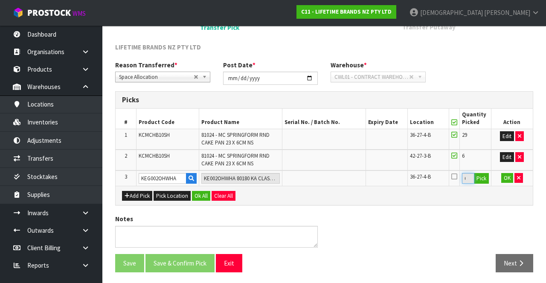
click at [464, 176] on input "69" at bounding box center [468, 178] width 12 height 11
click at [199, 194] on button "Ok All" at bounding box center [201, 196] width 18 height 10
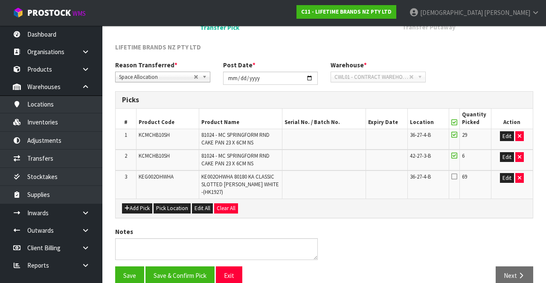
click at [456, 176] on icon at bounding box center [454, 176] width 6 height 7
click at [0, 0] on input "checkbox" at bounding box center [0, 0] width 0 height 0
click at [181, 276] on button "Save & Confirm Pick" at bounding box center [179, 275] width 69 height 18
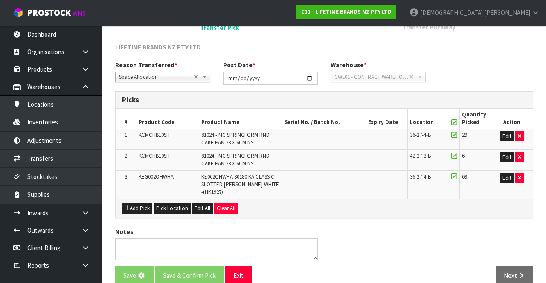
scroll to position [0, 0]
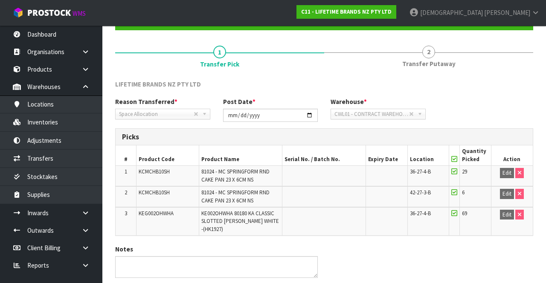
scroll to position [88, 0]
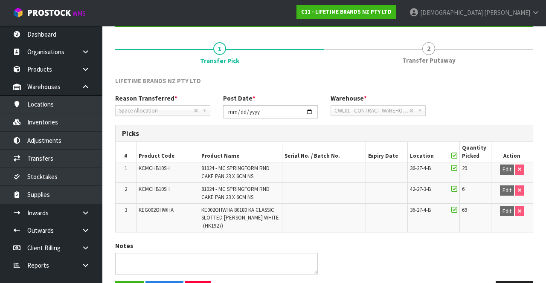
click at [431, 51] on span "2" at bounding box center [428, 48] width 13 height 13
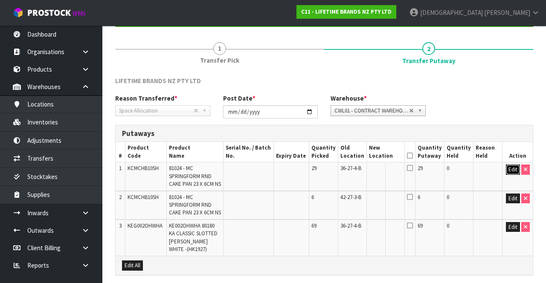
click at [512, 171] on button "Edit" at bounding box center [513, 170] width 14 height 10
click at [381, 170] on input "text" at bounding box center [380, 170] width 23 height 11
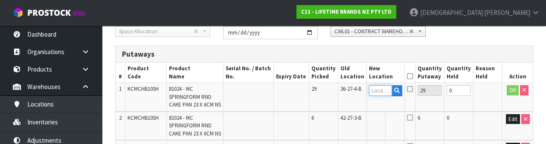
scroll to position [180, 0]
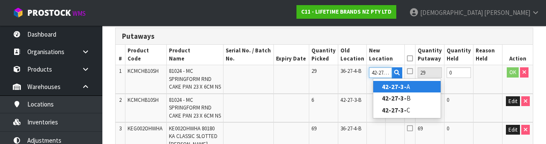
type input "42-27-3-A"
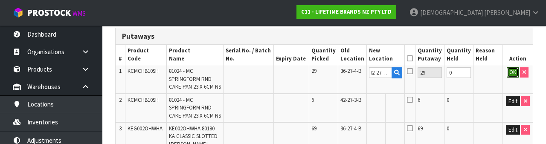
click at [508, 73] on button "OK" at bounding box center [513, 72] width 12 height 10
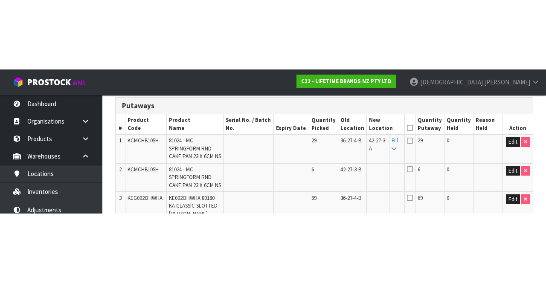
scroll to position [158, 0]
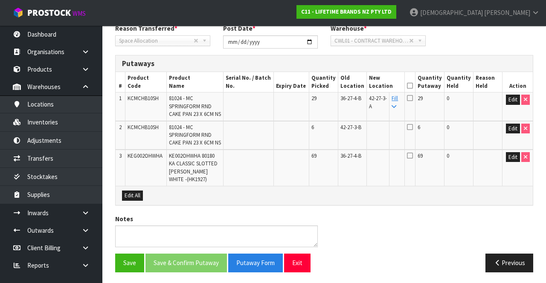
click at [398, 101] on link "Fill" at bounding box center [394, 102] width 6 height 15
click at [413, 86] on icon at bounding box center [410, 86] width 6 height 0
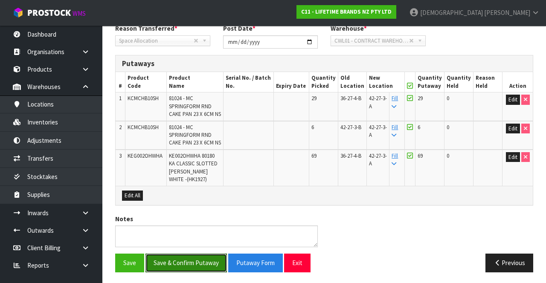
click at [200, 257] on button "Save & Confirm Putaway" at bounding box center [185, 263] width 81 height 18
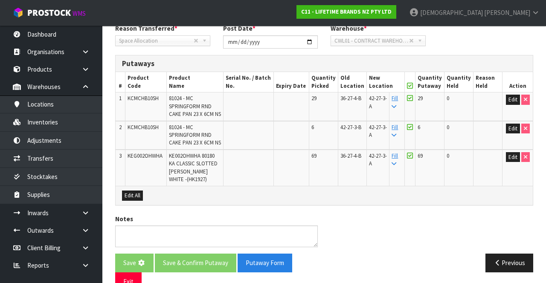
scroll to position [0, 0]
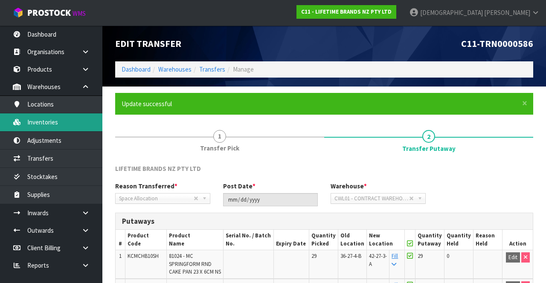
click at [50, 127] on link "Inventories" at bounding box center [51, 121] width 102 height 17
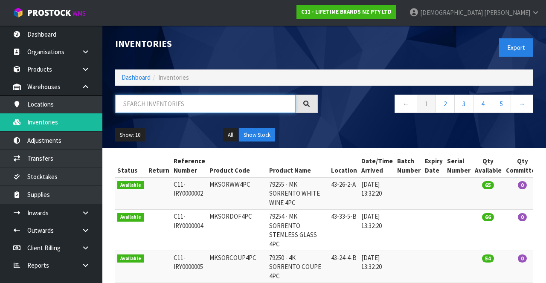
click at [177, 101] on input "text" at bounding box center [205, 104] width 180 height 18
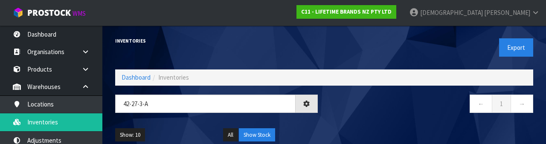
click at [368, 114] on nav "← 1 →" at bounding box center [431, 105] width 203 height 21
click at [354, 113] on nav "← 1 →" at bounding box center [431, 105] width 203 height 21
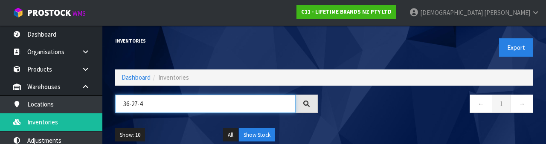
paste input "MCSNPOMBBLU17HK"
type input "MCSNPOMBBLU17HK"
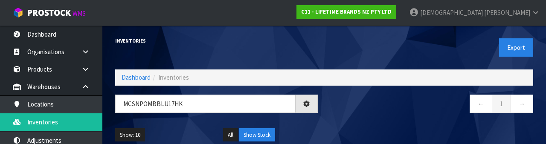
click at [353, 113] on nav "← 1 →" at bounding box center [431, 105] width 203 height 21
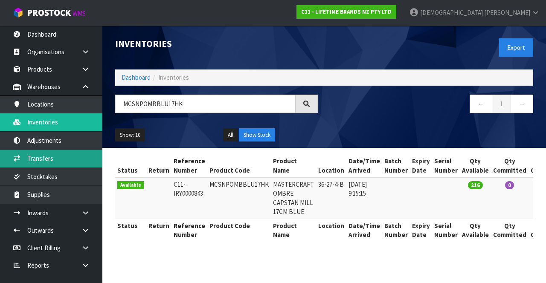
click at [55, 160] on link "Transfers" at bounding box center [51, 158] width 102 height 17
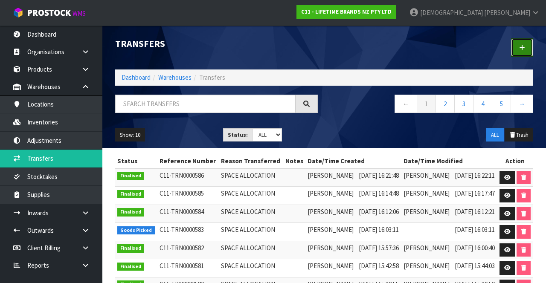
click at [523, 55] on link at bounding box center [522, 47] width 22 height 18
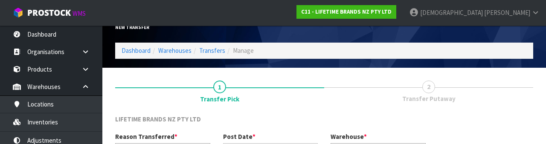
scroll to position [102, 0]
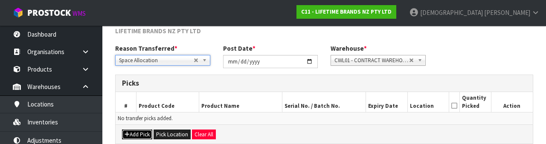
click at [136, 130] on button "Add Pick" at bounding box center [137, 135] width 30 height 10
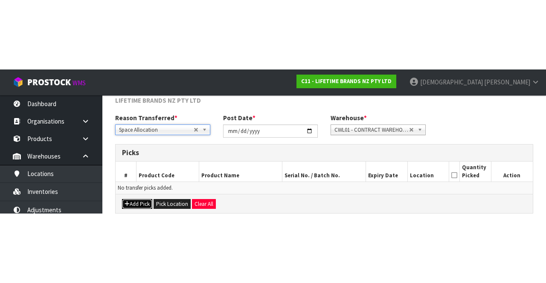
scroll to position [49, 0]
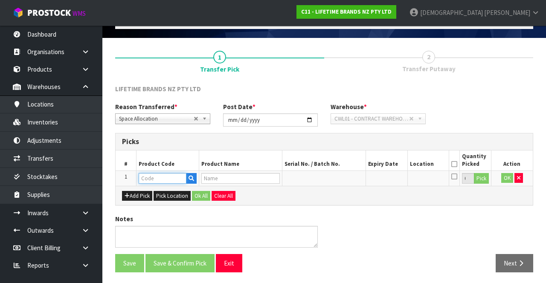
click at [158, 179] on input "text" at bounding box center [163, 178] width 48 height 11
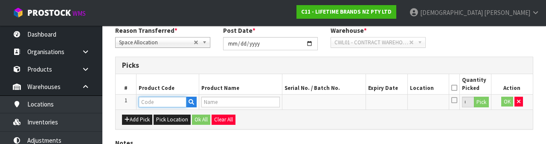
scroll to position [149, 0]
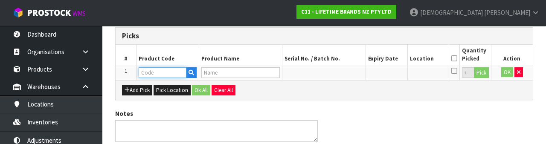
paste input "MCSNPOMBBLU17HK"
type input "MCSNPOMBBLU17HK"
type input "MASTERCRAFT OMBRE CAPSTAN MILL 17CM BLUE"
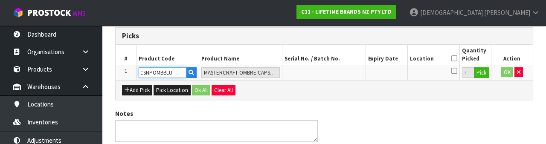
type input "MCSNPOMBBLU17HK"
click at [479, 75] on button "Pick" at bounding box center [481, 72] width 15 height 11
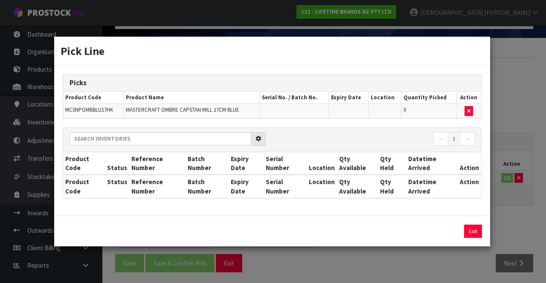
scroll to position [0, 0]
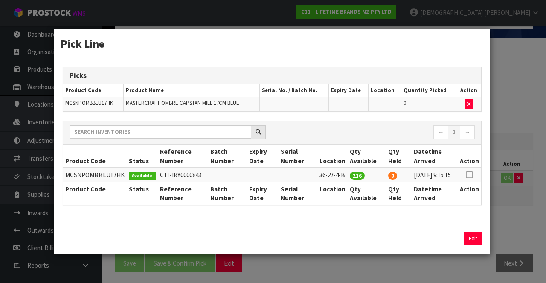
click at [472, 175] on icon at bounding box center [469, 175] width 7 height 0
click at [446, 240] on button "Assign Pick" at bounding box center [443, 238] width 35 height 13
type input "216"
click at [500, 218] on div "Pick Line Picks Product Code Product Name Serial No. / Batch No. Expiry Date Lo…" at bounding box center [273, 141] width 546 height 283
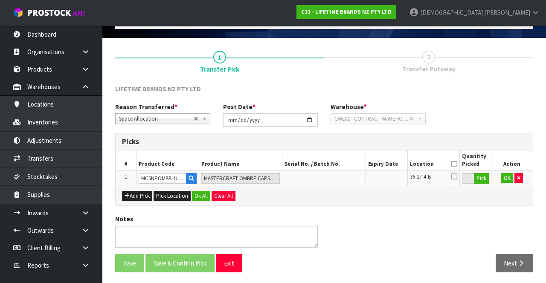
click at [455, 164] on icon at bounding box center [454, 164] width 6 height 0
click at [197, 195] on button "Ok All" at bounding box center [201, 196] width 18 height 10
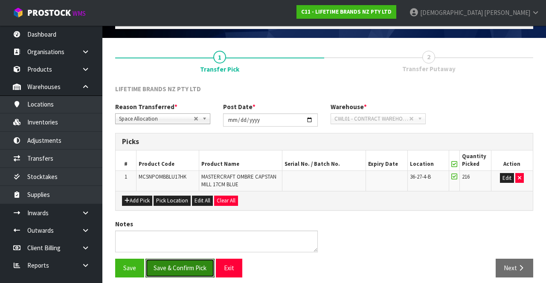
click at [183, 267] on button "Save & Confirm Pick" at bounding box center [179, 268] width 69 height 18
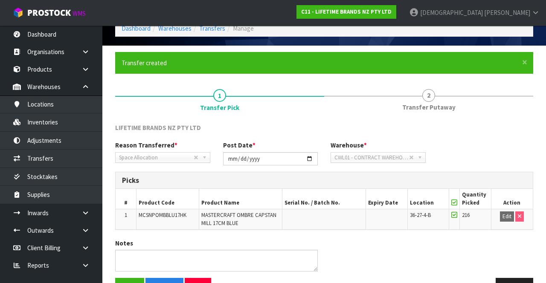
scroll to position [44, 0]
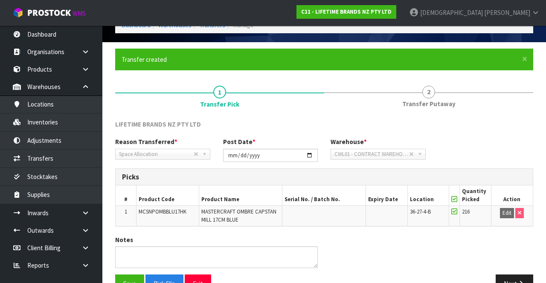
click at [434, 104] on span "Transfer Putaway" at bounding box center [428, 103] width 53 height 9
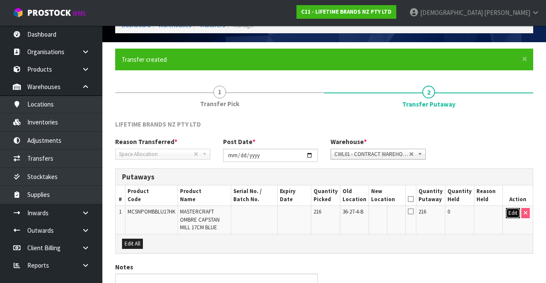
click at [511, 213] on button "Edit" at bounding box center [513, 213] width 14 height 10
click at [386, 214] on input "text" at bounding box center [382, 213] width 22 height 11
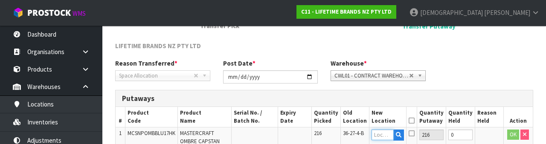
scroll to position [180, 0]
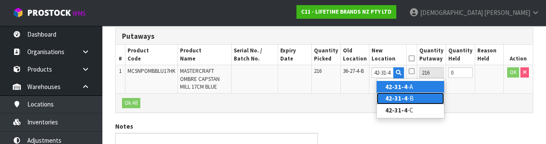
click at [402, 97] on strong "42-31-4" at bounding box center [396, 98] width 22 height 8
type input "42-31-4-B"
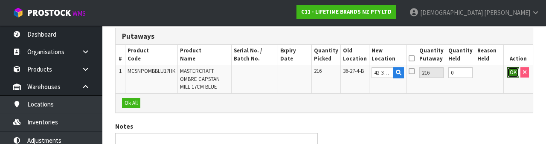
click at [511, 73] on button "OK" at bounding box center [513, 72] width 12 height 10
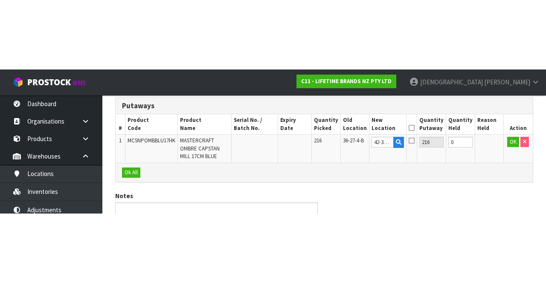
scroll to position [93, 0]
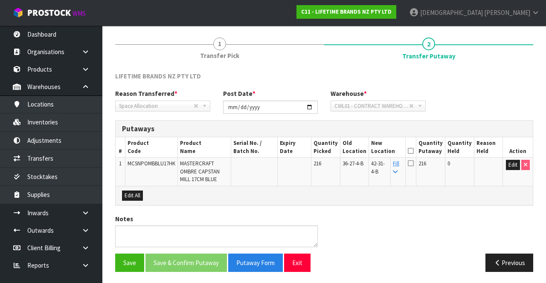
click at [414, 151] on icon at bounding box center [411, 151] width 6 height 0
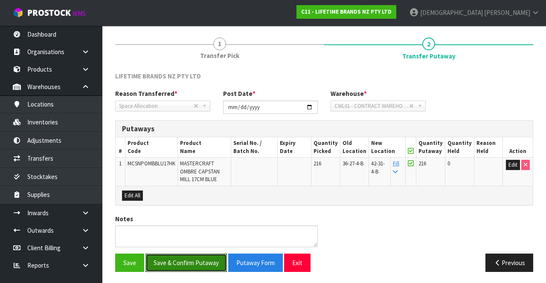
click at [187, 262] on button "Save & Confirm Putaway" at bounding box center [185, 263] width 81 height 18
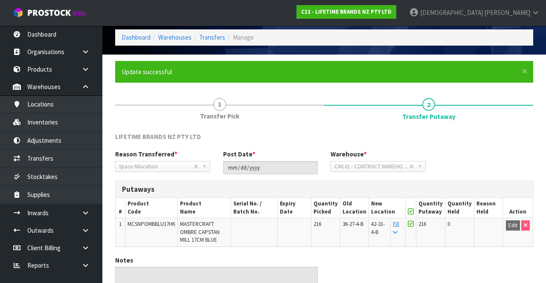
scroll to position [0, 0]
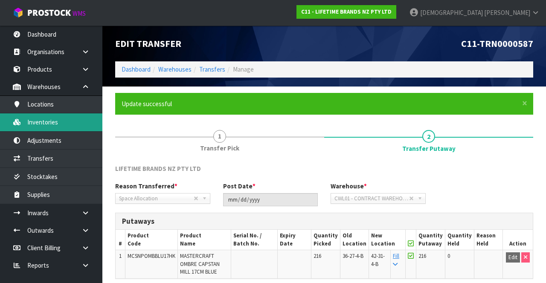
click at [43, 123] on link "Inventories" at bounding box center [51, 121] width 102 height 17
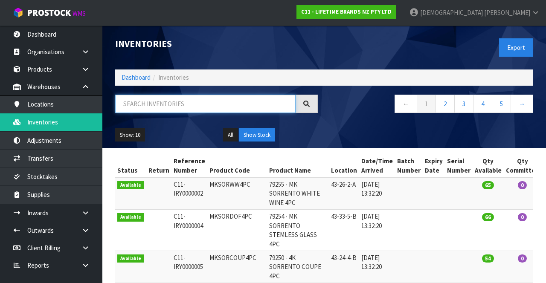
paste input "MCSNPOMBBLU17HK"
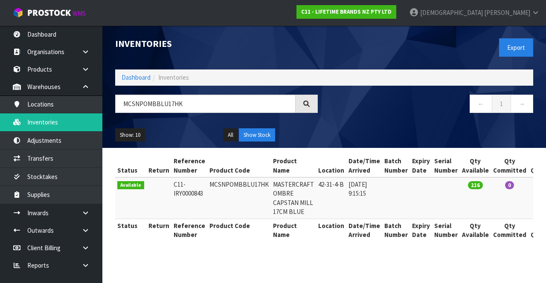
click at [330, 182] on td "42-31-4-B" at bounding box center [331, 197] width 30 height 41
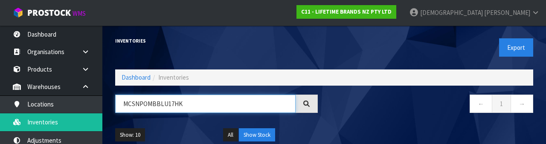
paste input "42-31-4-B"
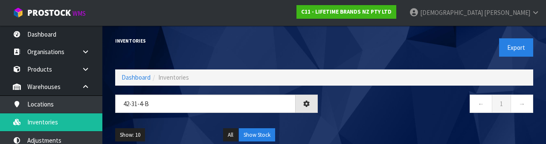
click at [372, 115] on nav "← 1 →" at bounding box center [431, 105] width 203 height 21
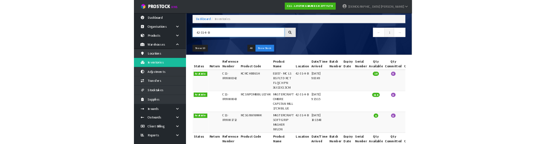
scroll to position [41, 0]
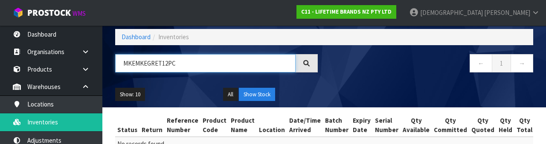
click at [132, 61] on input "MKEMKEGRET12PC" at bounding box center [205, 63] width 180 height 18
click at [138, 62] on input "MKEMKEGRET12PC" at bounding box center [205, 63] width 180 height 18
type input "MKEGRET12PC"
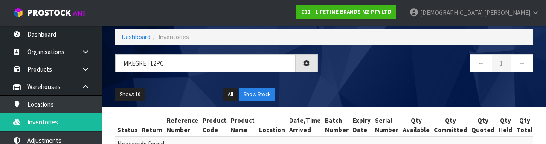
click at [368, 84] on div "Show: 10 5 10 25 50 All Show Stock" at bounding box center [324, 94] width 431 height 26
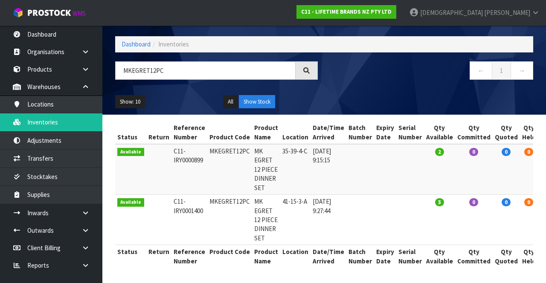
scroll to position [51, 0]
click at [43, 68] on link "Products" at bounding box center [51, 69] width 102 height 17
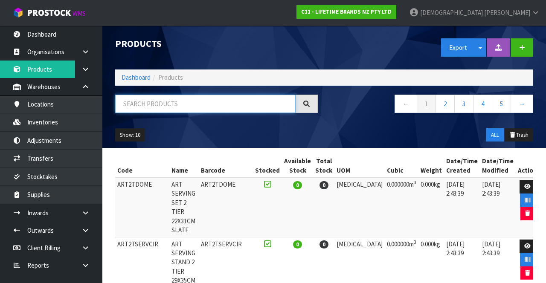
click at [198, 106] on input "text" at bounding box center [205, 104] width 180 height 18
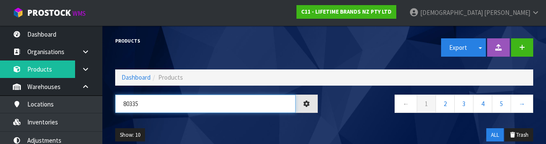
type input "80335"
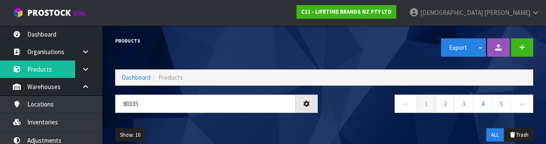
click at [350, 117] on div "← 1 2 3 4 5 →" at bounding box center [431, 108] width 215 height 27
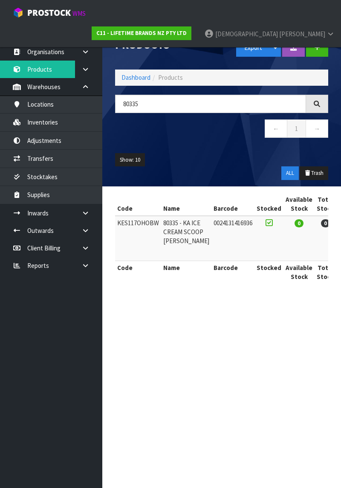
click at [317, 30] on span "[PERSON_NAME]" at bounding box center [302, 34] width 46 height 8
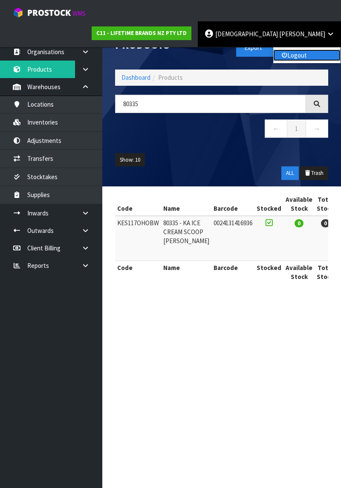
click at [296, 49] on link "Logout" at bounding box center [306, 55] width 67 height 12
